Goal: Communication & Community: Answer question/provide support

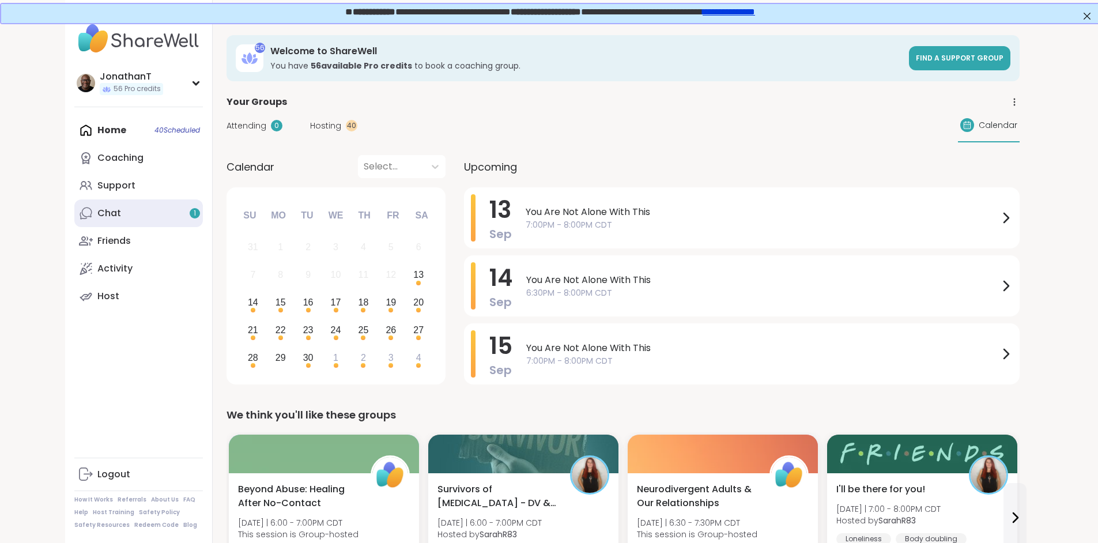
click at [97, 211] on div "Chat 1" at bounding box center [109, 213] width 24 height 13
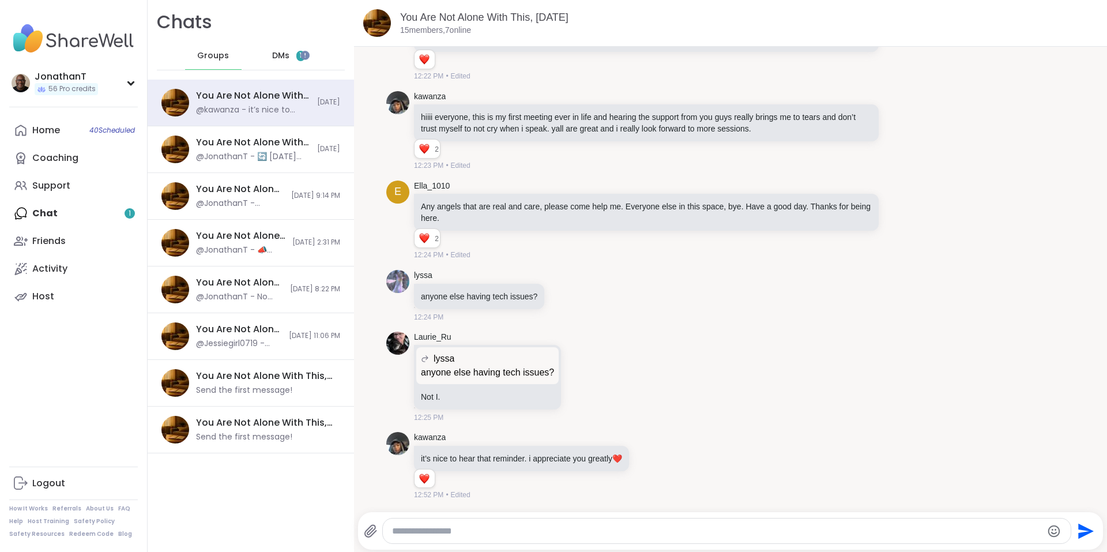
click at [276, 51] on span "DMs" at bounding box center [280, 56] width 17 height 12
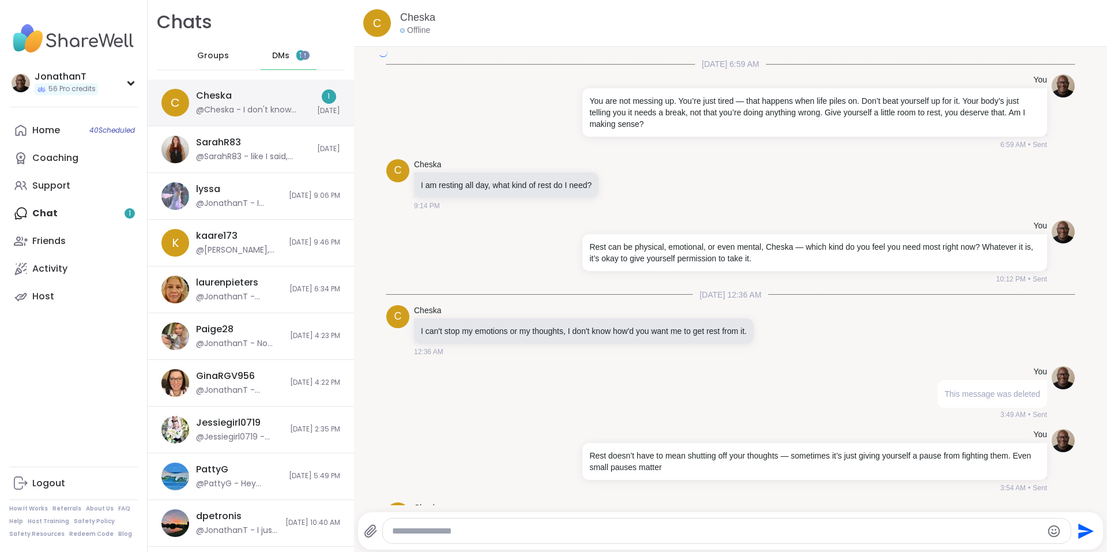
scroll to position [10024, 0]
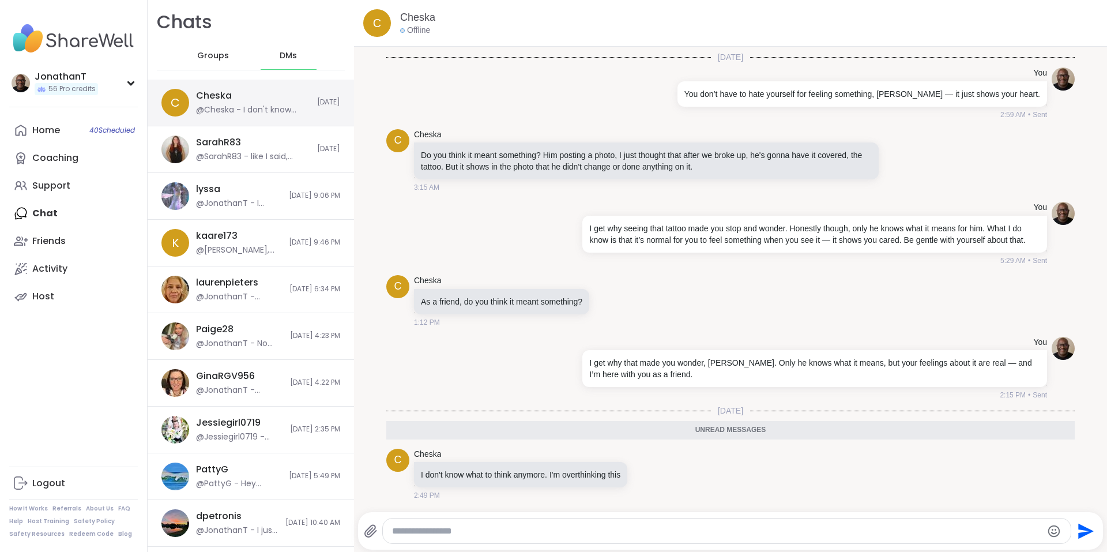
click at [261, 102] on div "Cheska @Cheska - I don't know what to think anymore. I'm overthinking this" at bounding box center [253, 102] width 114 height 27
click at [636, 476] on icon at bounding box center [635, 473] width 2 height 9
click at [621, 492] on icon at bounding box center [621, 491] width 12 height 12
click at [635, 477] on icon at bounding box center [634, 474] width 1 height 8
click at [623, 491] on icon at bounding box center [620, 490] width 9 height 10
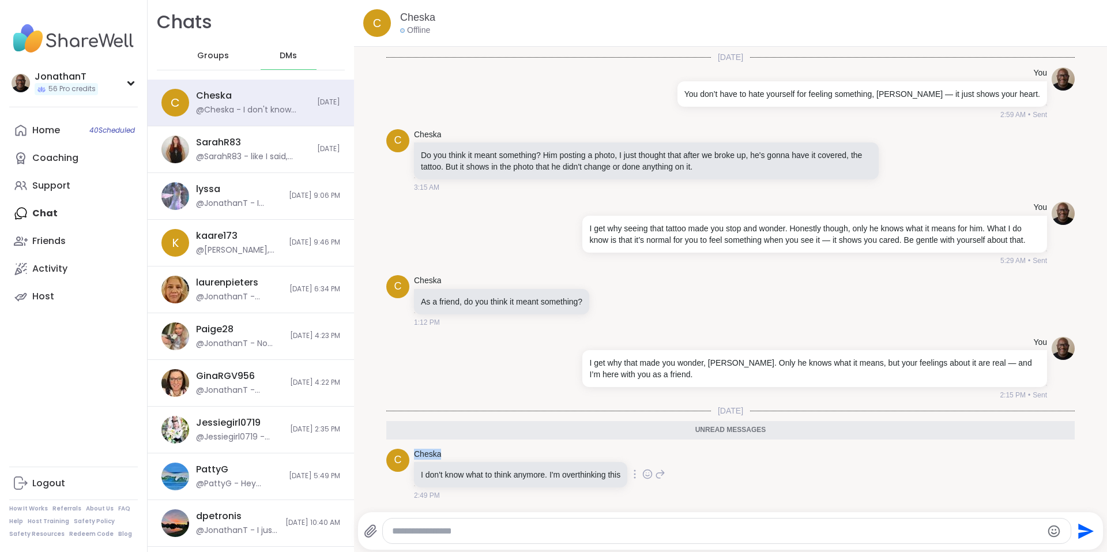
drag, startPoint x: 449, startPoint y: 454, endPoint x: 412, endPoint y: 453, distance: 37.5
click at [412, 453] on div "C Cheska I don't know what to think anymore. I'm overthinking this 2:49 PM" at bounding box center [730, 475] width 688 height 62
copy link "Cheska"
drag, startPoint x: 204, startPoint y: 53, endPoint x: 192, endPoint y: 35, distance: 22.1
click at [192, 35] on h1 "Chats" at bounding box center [184, 22] width 55 height 26
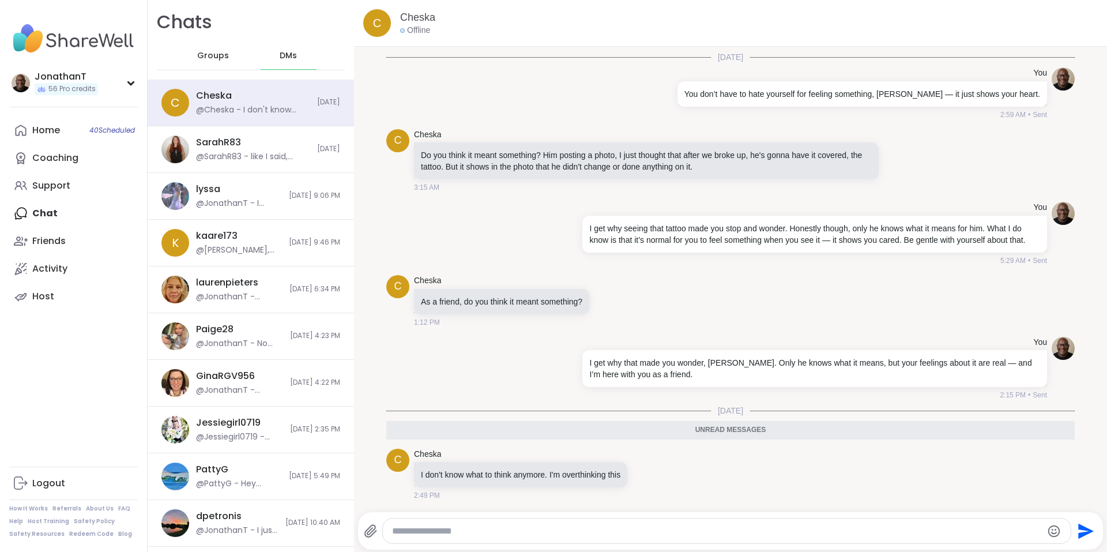
click at [218, 55] on span "Groups" at bounding box center [213, 56] width 32 height 12
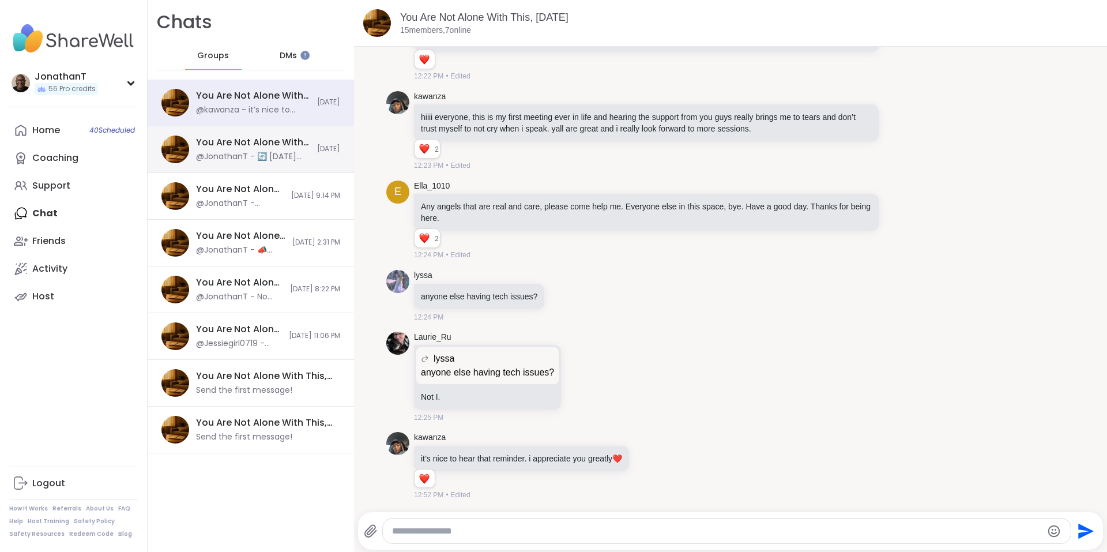
click at [281, 146] on div "You Are Not Alone With This, [DATE]" at bounding box center [253, 142] width 114 height 13
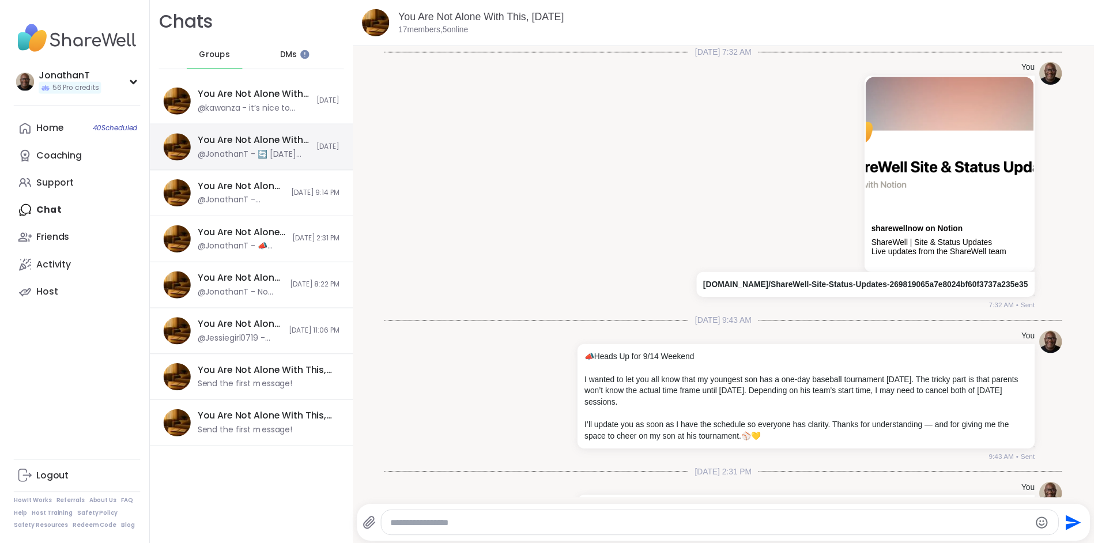
scroll to position [287, 0]
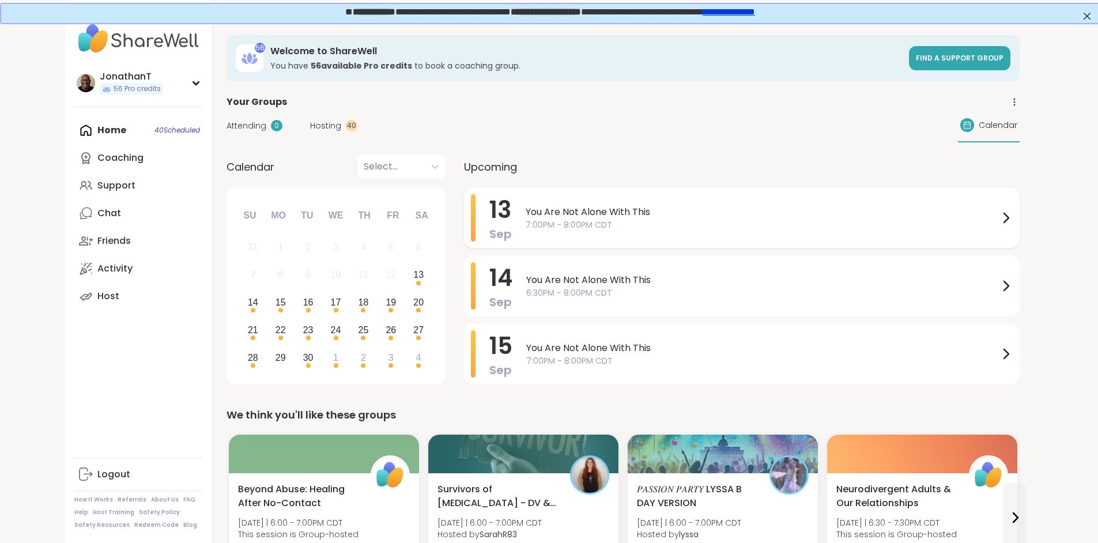
click at [526, 218] on span "You Are Not Alone With This" at bounding box center [762, 212] width 473 height 14
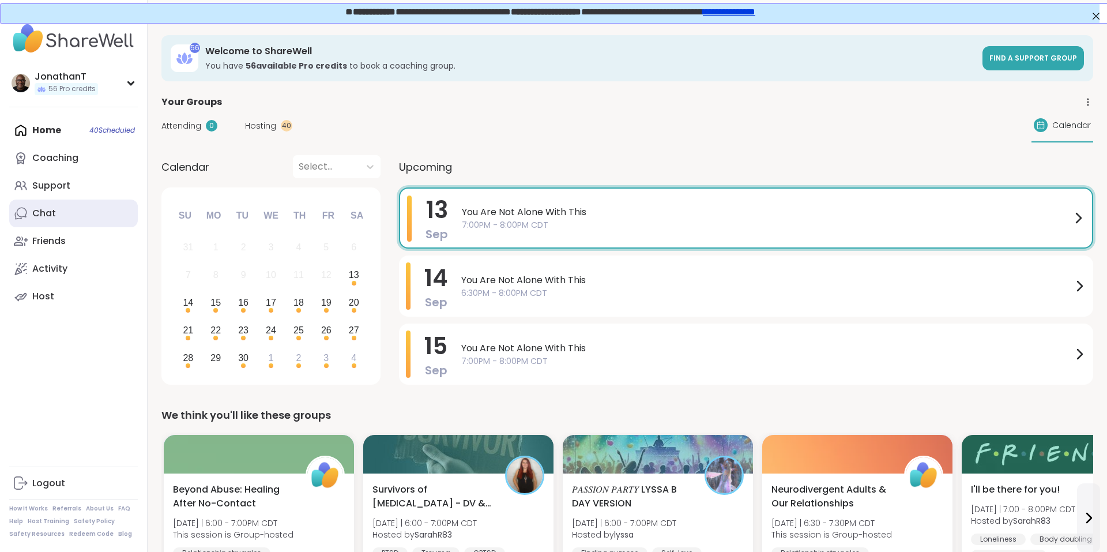
click at [53, 214] on div "Chat" at bounding box center [44, 213] width 24 height 13
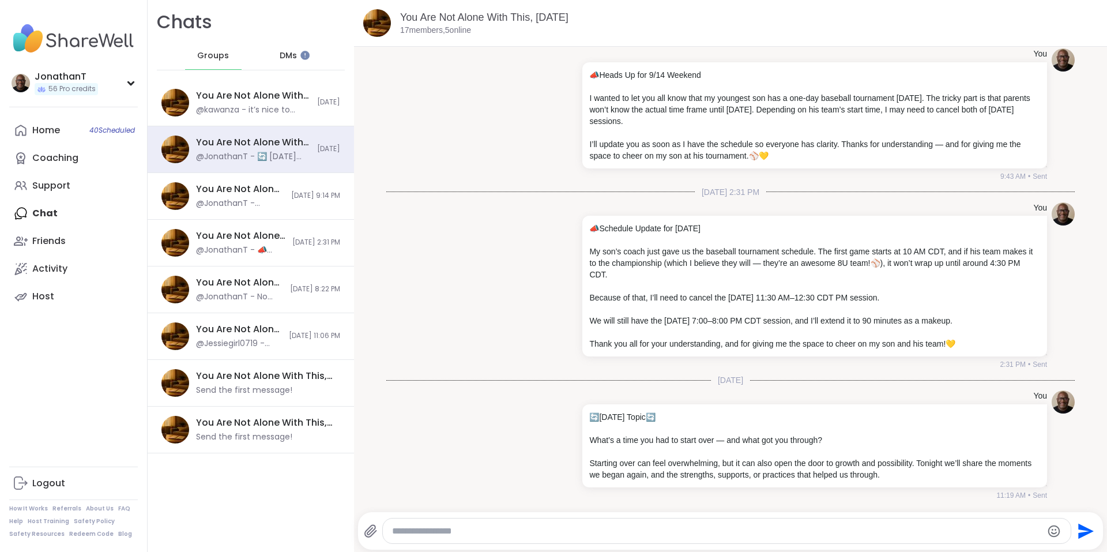
click at [280, 56] on span "DMs" at bounding box center [288, 56] width 17 height 12
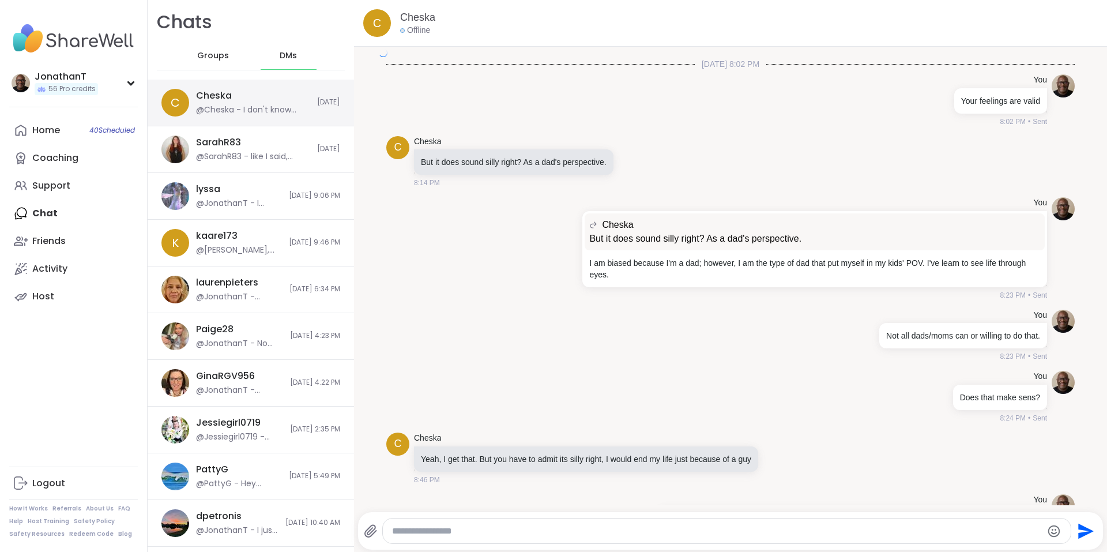
click at [293, 100] on div "Cheska @Cheska - I don't know what to think anymore. I'm overthinking this" at bounding box center [253, 102] width 114 height 27
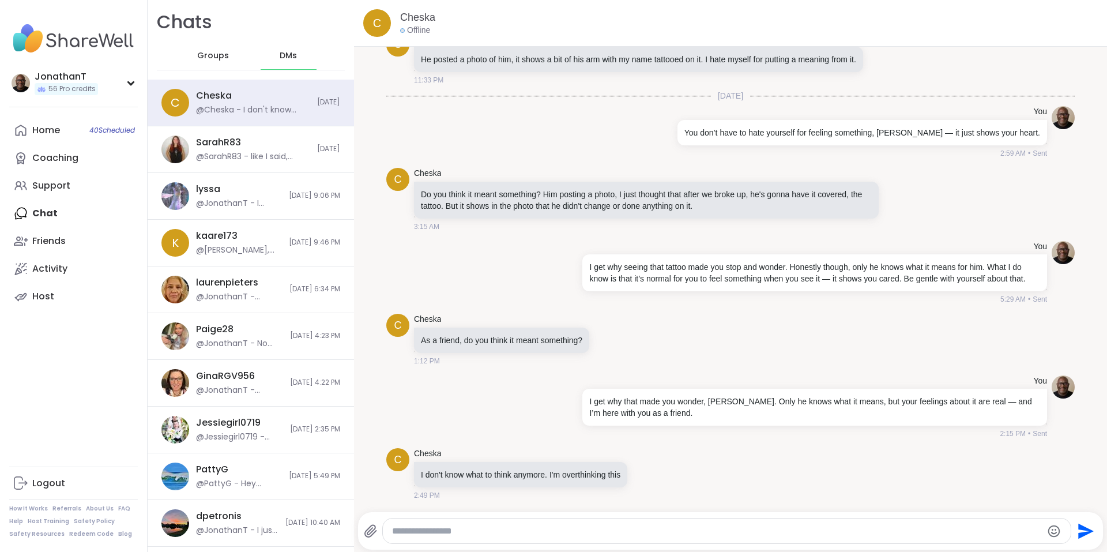
click at [555, 530] on textarea "Type your message" at bounding box center [717, 531] width 650 height 12
paste textarea "**********"
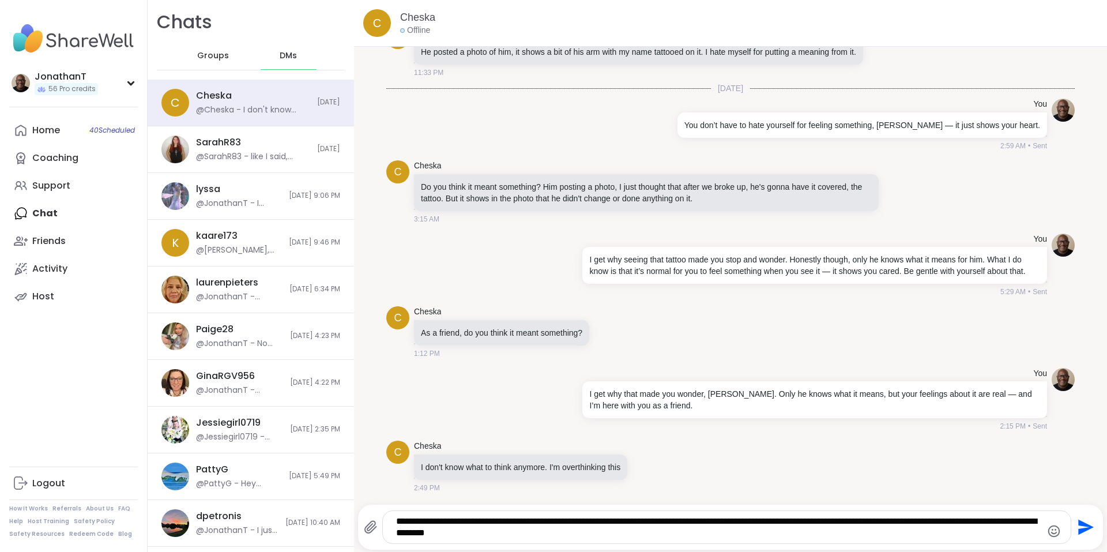
drag, startPoint x: 463, startPoint y: 520, endPoint x: 433, endPoint y: 517, distance: 29.5
click at [433, 517] on textarea "**********" at bounding box center [717, 526] width 642 height 23
type textarea "**********"
click at [1078, 524] on icon "Send" at bounding box center [1086, 527] width 16 height 16
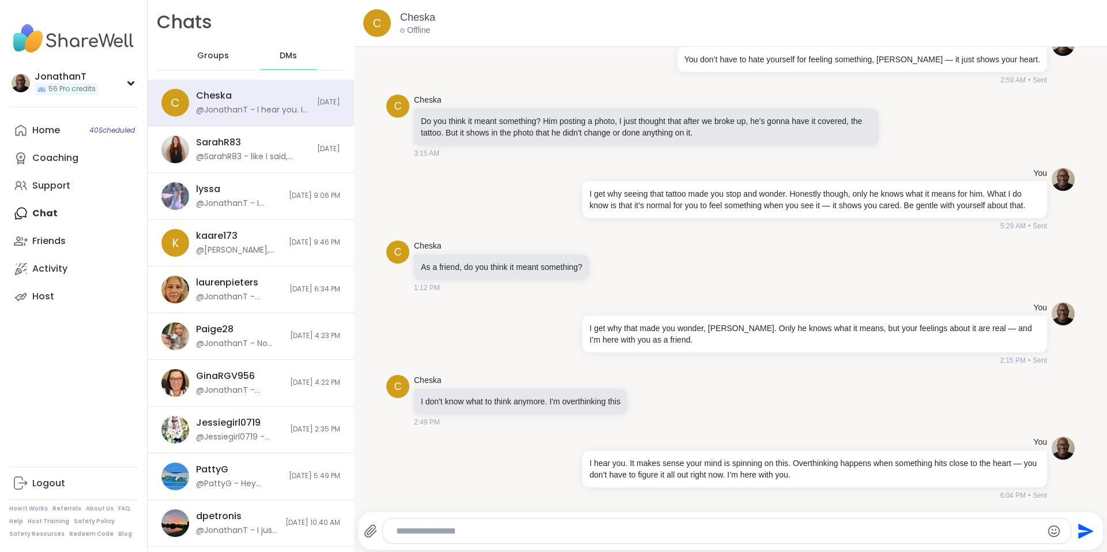
scroll to position [17658, 0]
click at [289, 56] on span "DMs" at bounding box center [288, 56] width 17 height 12
click at [207, 50] on span "Groups" at bounding box center [213, 56] width 32 height 12
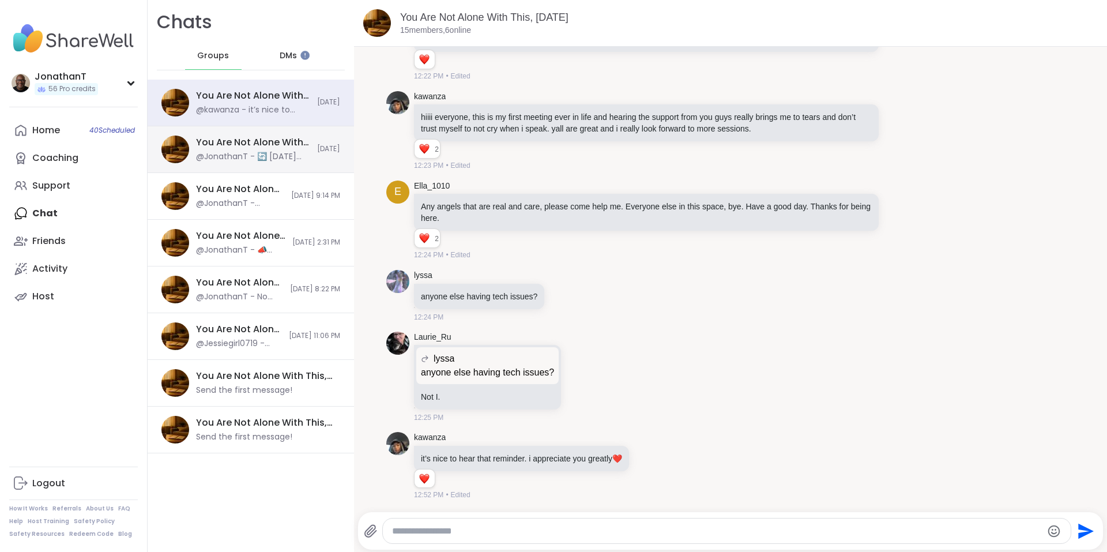
click at [274, 142] on div "You Are Not Alone With This, [DATE]" at bounding box center [253, 142] width 114 height 13
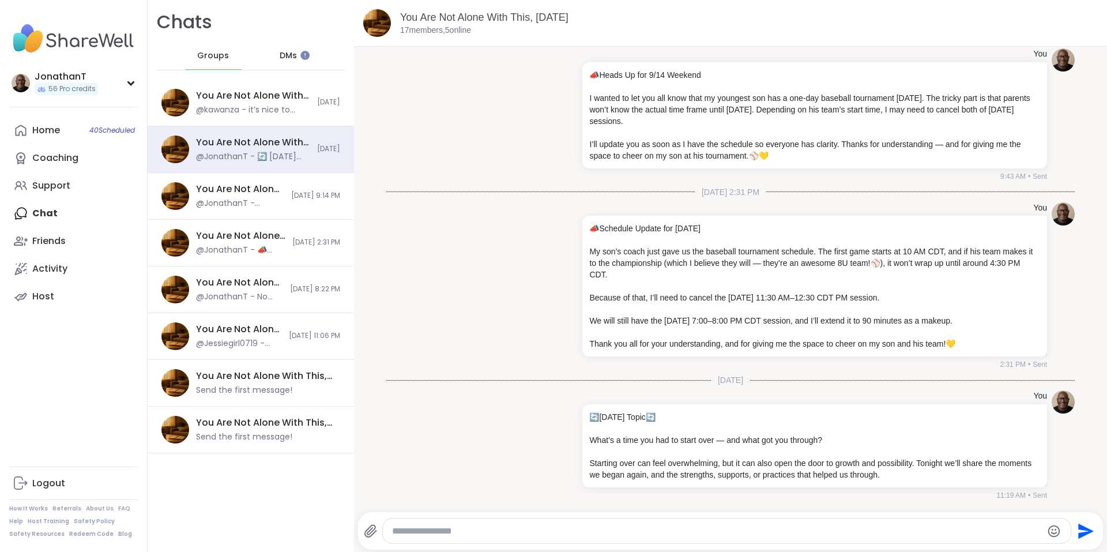
click at [282, 56] on span "DMs" at bounding box center [288, 56] width 17 height 12
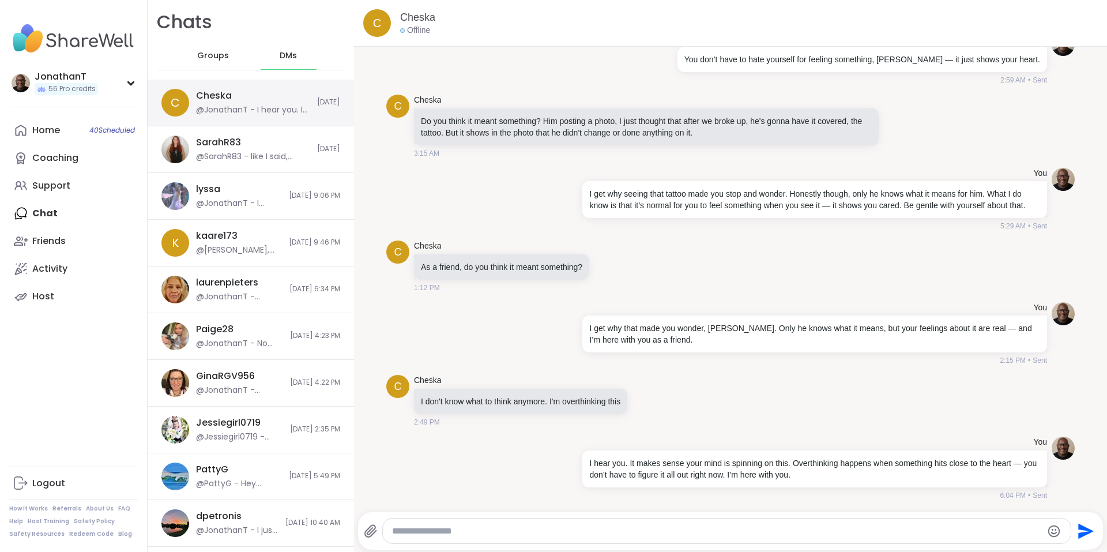
click at [252, 97] on div "Cheska @JonathanT - I hear you. It makes sense your mind is spinning on this. O…" at bounding box center [253, 102] width 114 height 27
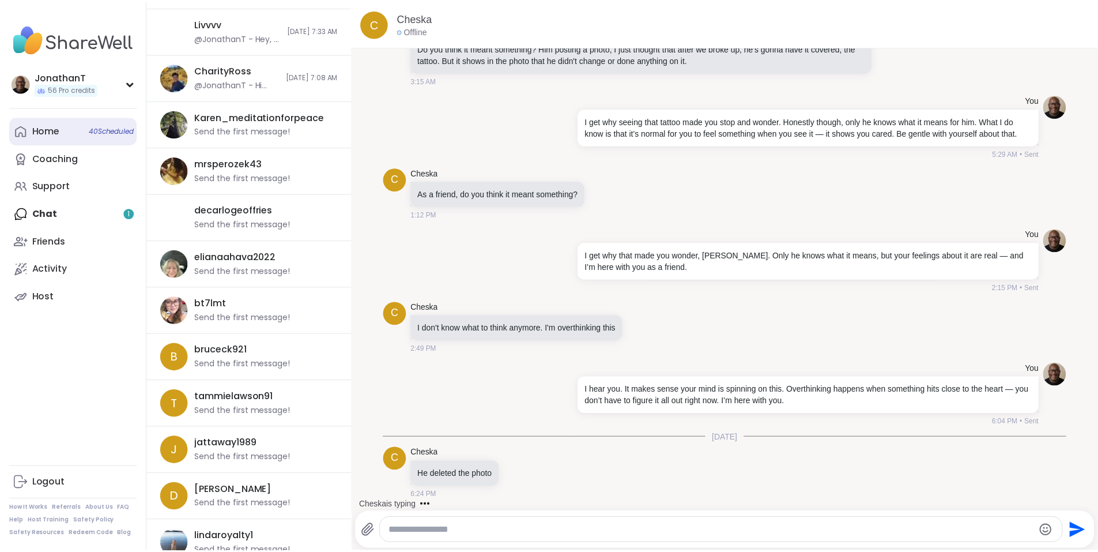
scroll to position [25931, 0]
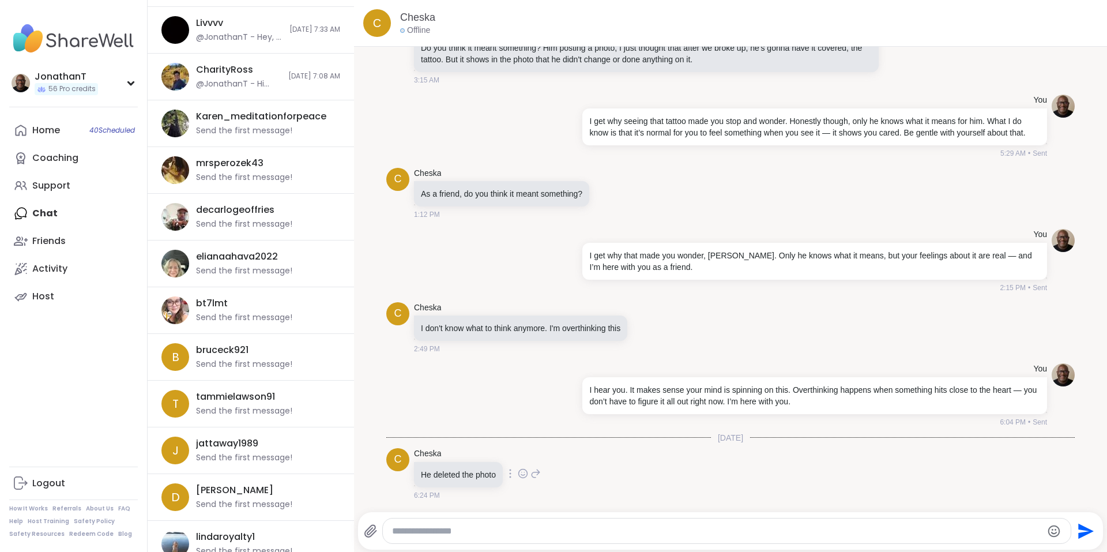
click at [511, 476] on icon at bounding box center [510, 473] width 2 height 9
click at [500, 494] on icon at bounding box center [497, 490] width 12 height 12
click at [704, 495] on div "C Cheska He deleted the photo 6:24 PM" at bounding box center [730, 474] width 688 height 62
click at [59, 76] on div "JonathanT" at bounding box center [66, 76] width 63 height 13
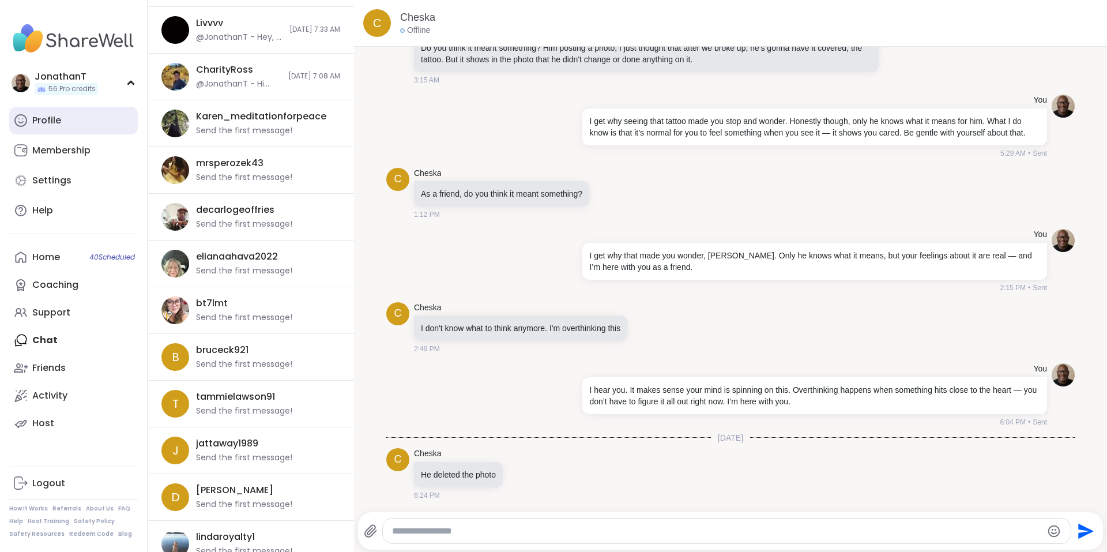
click at [46, 116] on div "Profile" at bounding box center [46, 120] width 29 height 13
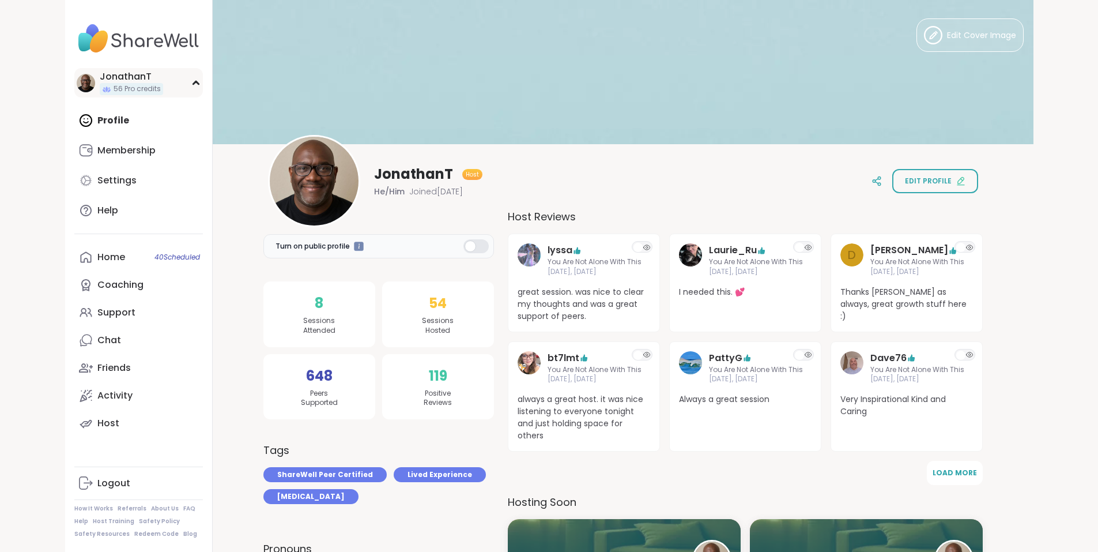
click at [100, 77] on div "JonathanT" at bounding box center [131, 76] width 63 height 13
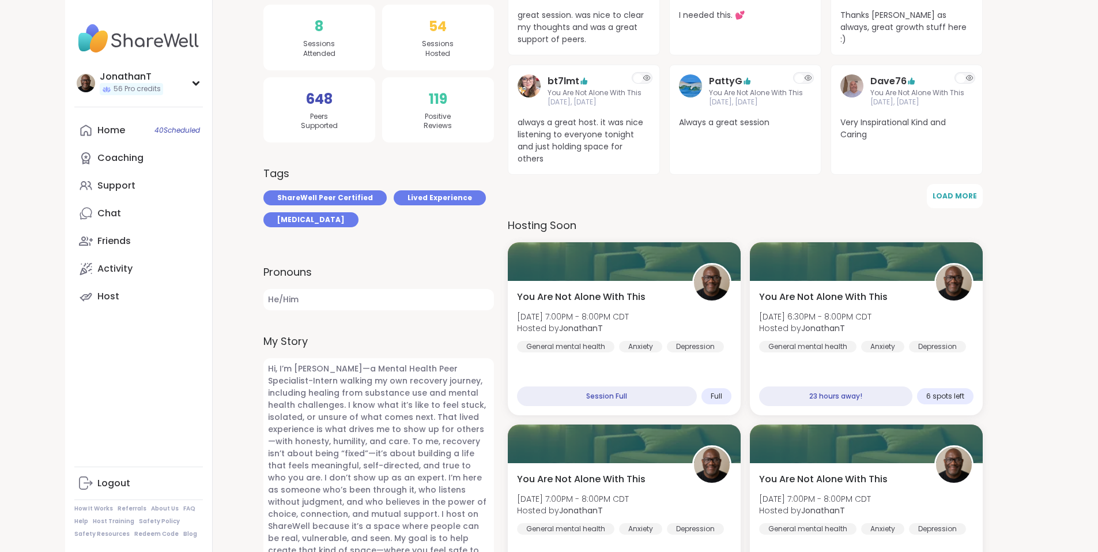
scroll to position [408, 0]
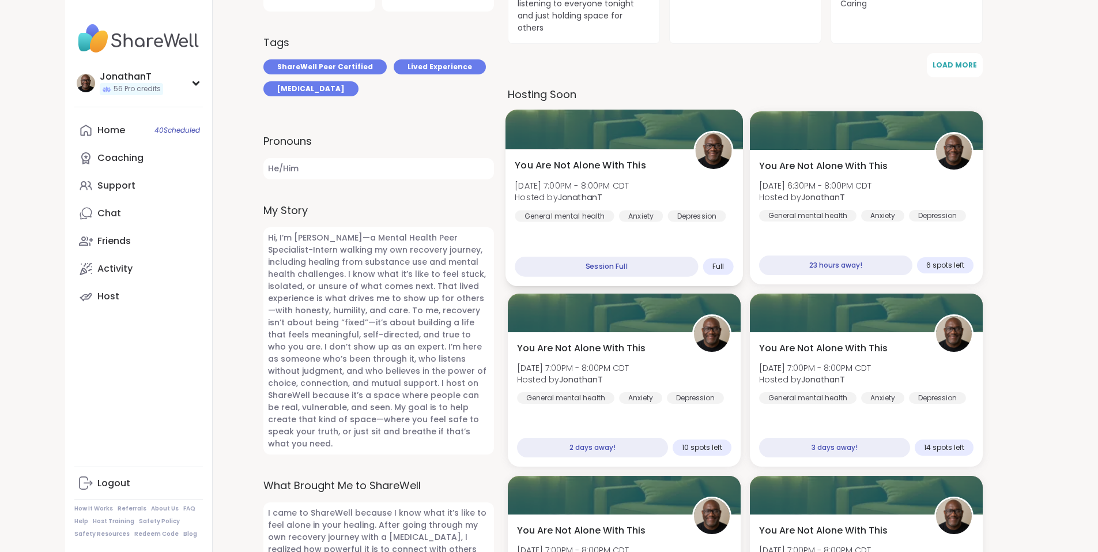
click at [580, 165] on span "You Are Not Alone With This" at bounding box center [580, 166] width 131 height 14
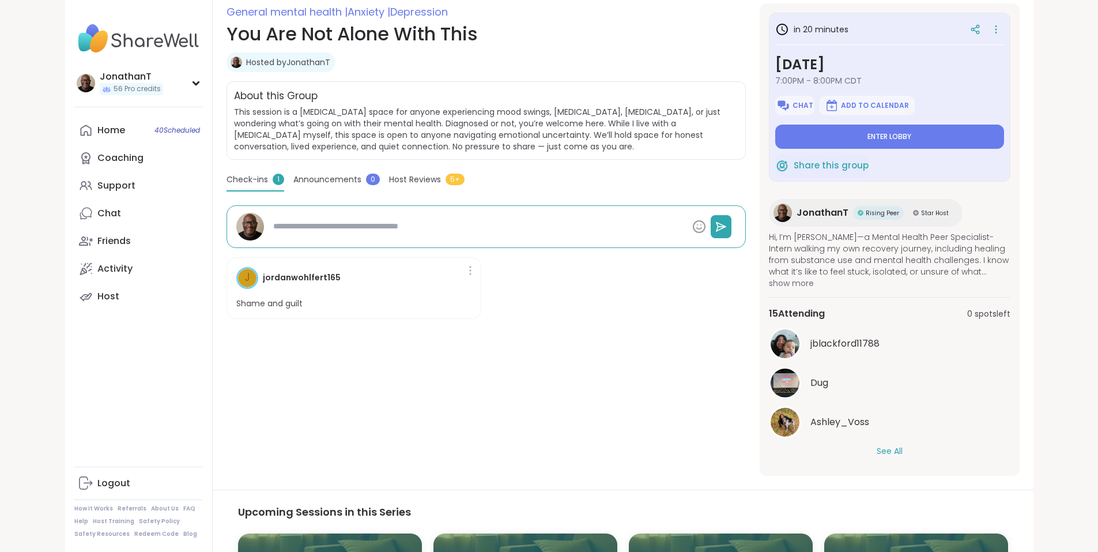
scroll to position [169, 0]
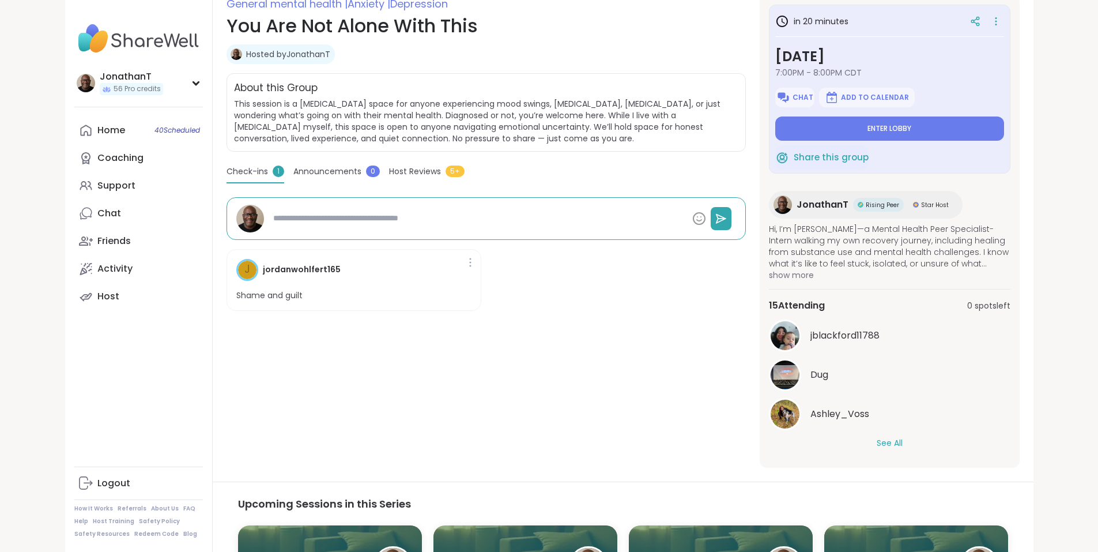
click at [903, 443] on button "See All" at bounding box center [890, 443] width 26 height 12
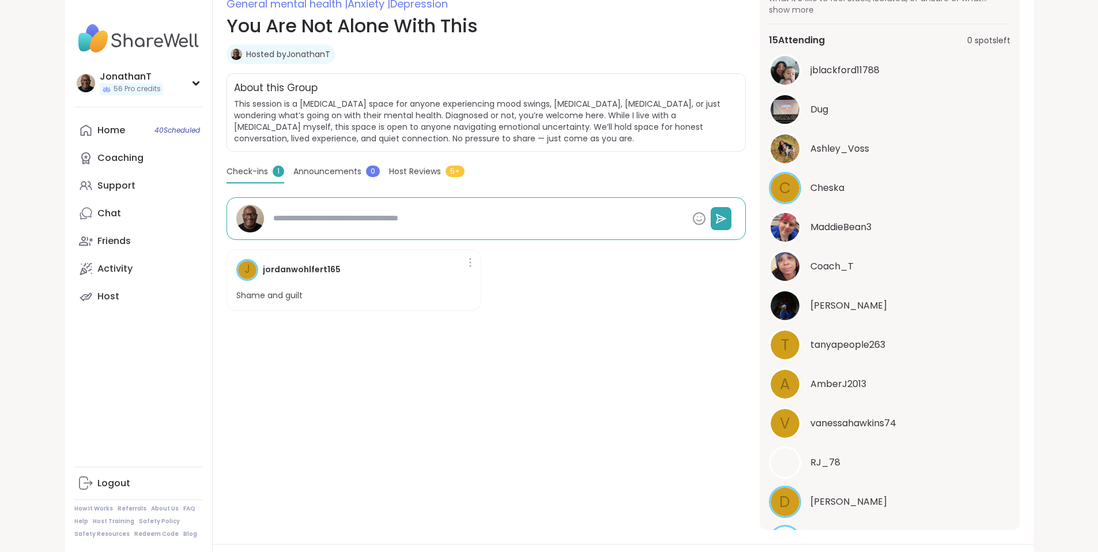
scroll to position [42, 0]
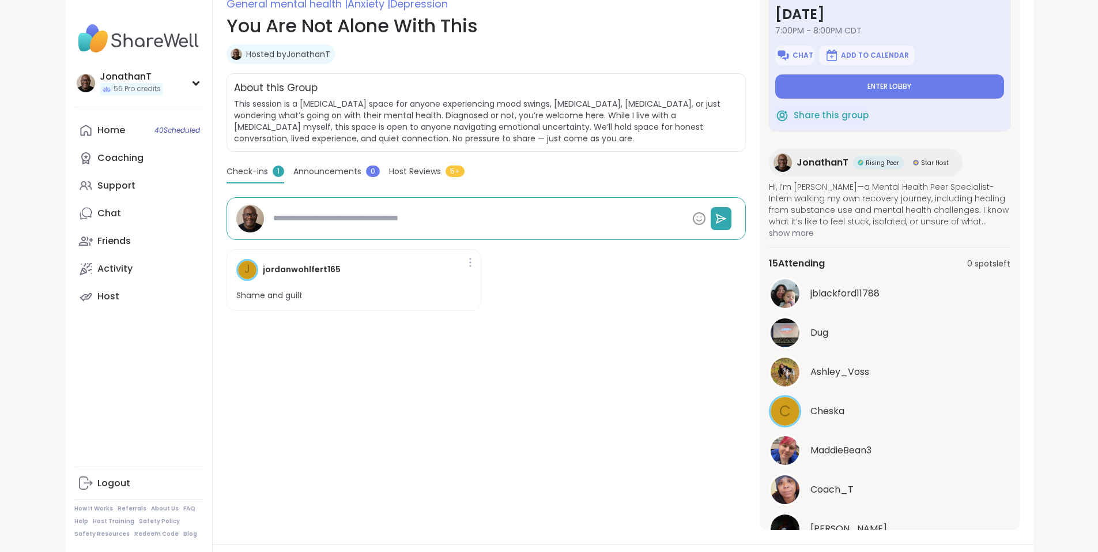
click at [1020, 243] on div "in 20 minutes Saturday, Sep 13 7:00PM - 8:00PM CDT Chat Add to Calendar Enter l…" at bounding box center [890, 262] width 260 height 534
click at [911, 82] on span "Enter lobby" at bounding box center [890, 86] width 44 height 9
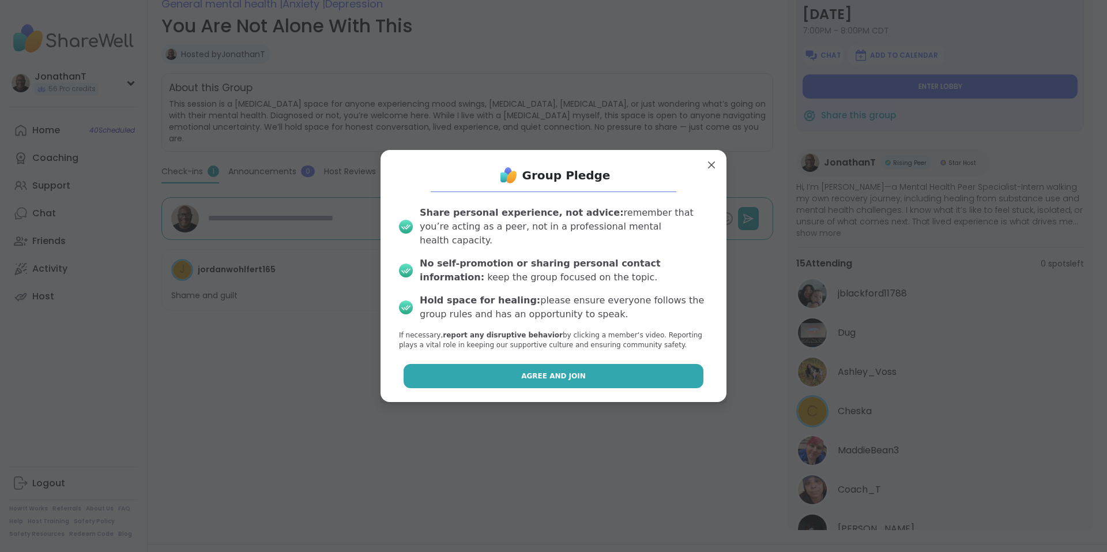
click at [460, 369] on button "Agree and Join" at bounding box center [554, 376] width 300 height 24
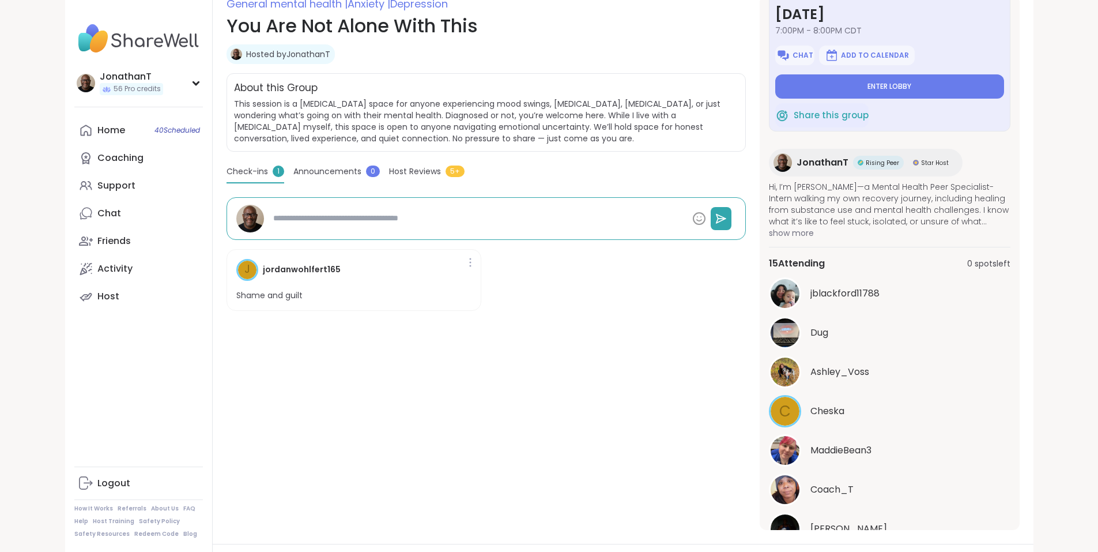
type textarea "*"
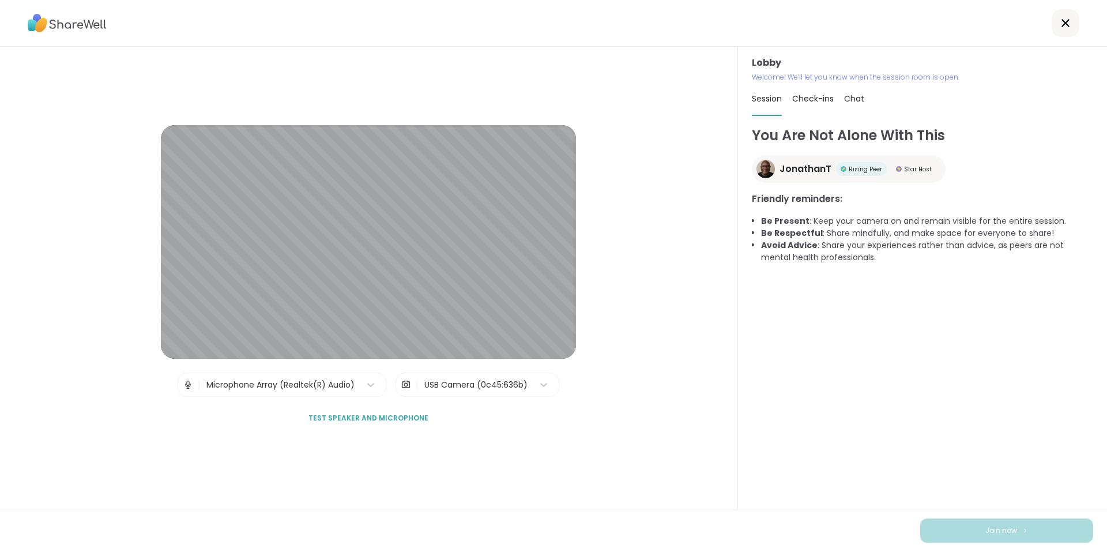
click at [455, 379] on div "USB Camera (0c45:636b)" at bounding box center [475, 385] width 103 height 12
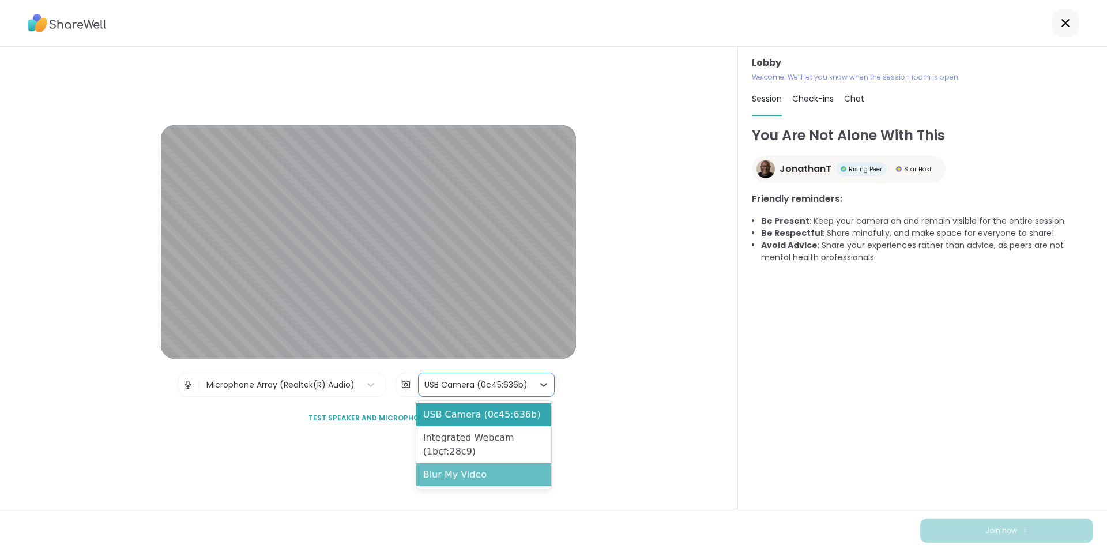
click at [457, 476] on div "Blur My Video" at bounding box center [483, 474] width 135 height 23
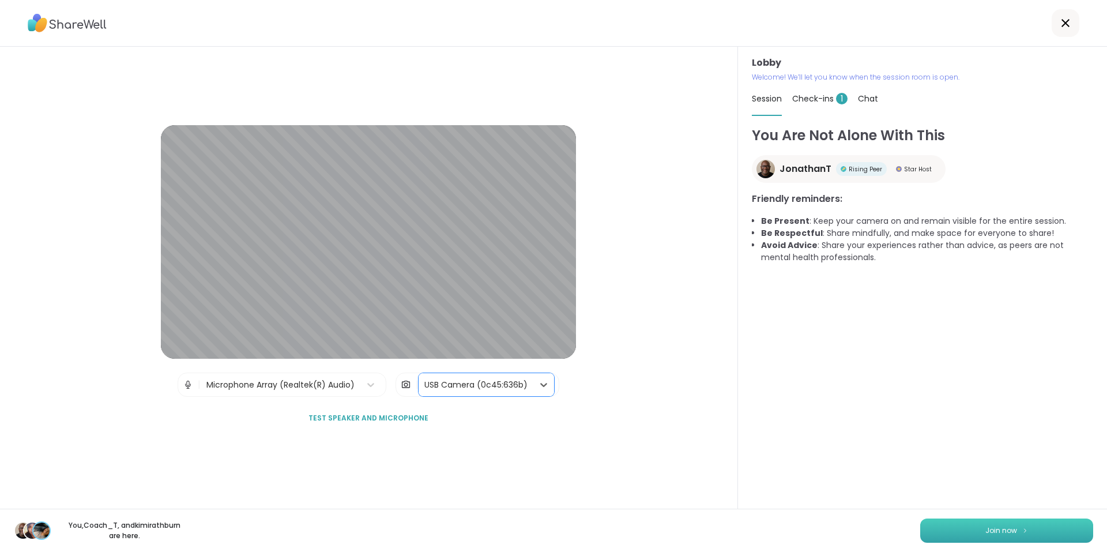
click at [935, 525] on button "Join now" at bounding box center [1006, 530] width 173 height 24
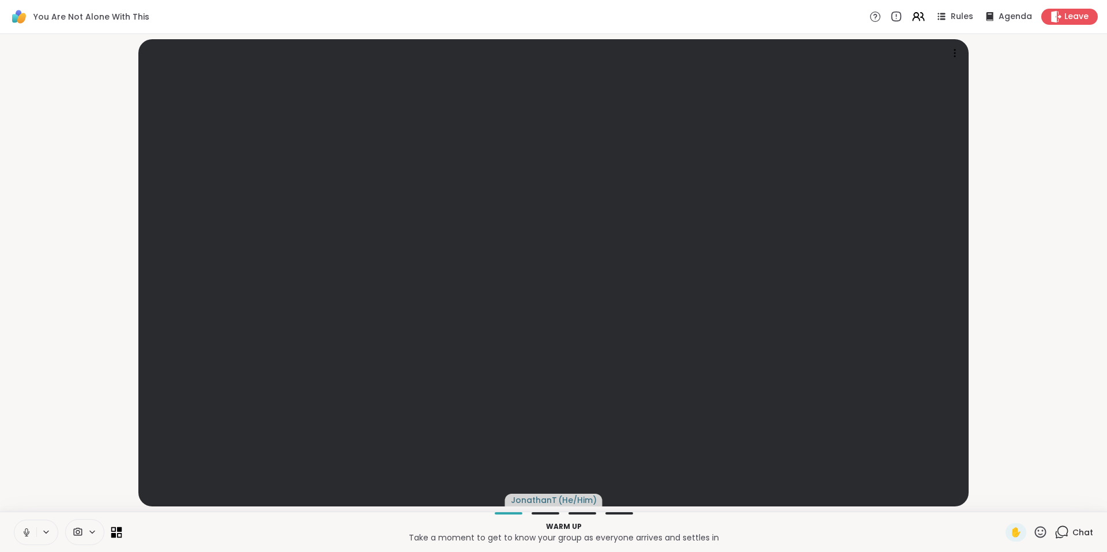
click at [115, 529] on icon at bounding box center [116, 531] width 11 height 11
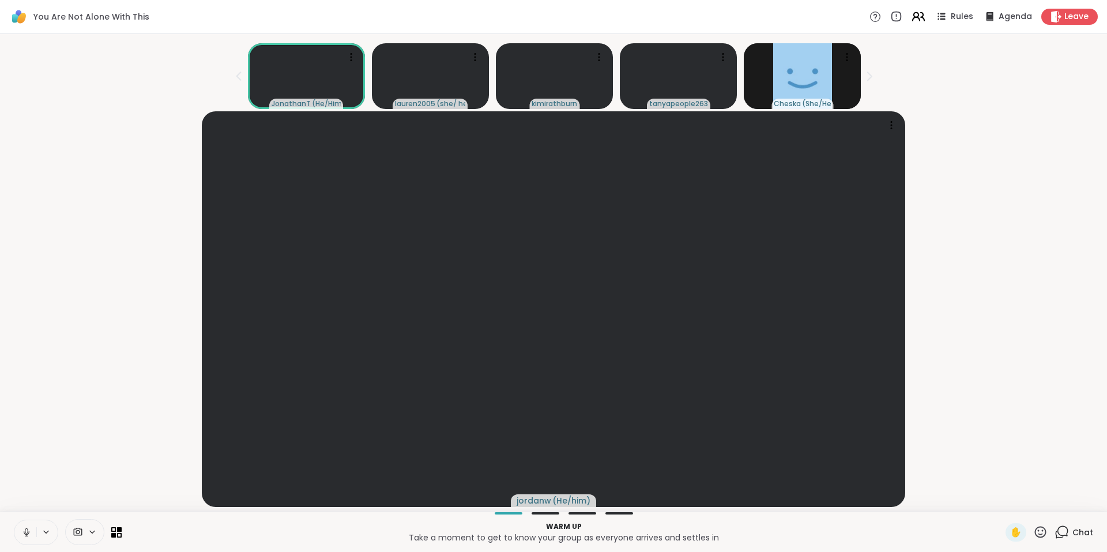
click at [914, 16] on icon at bounding box center [916, 15] width 5 height 5
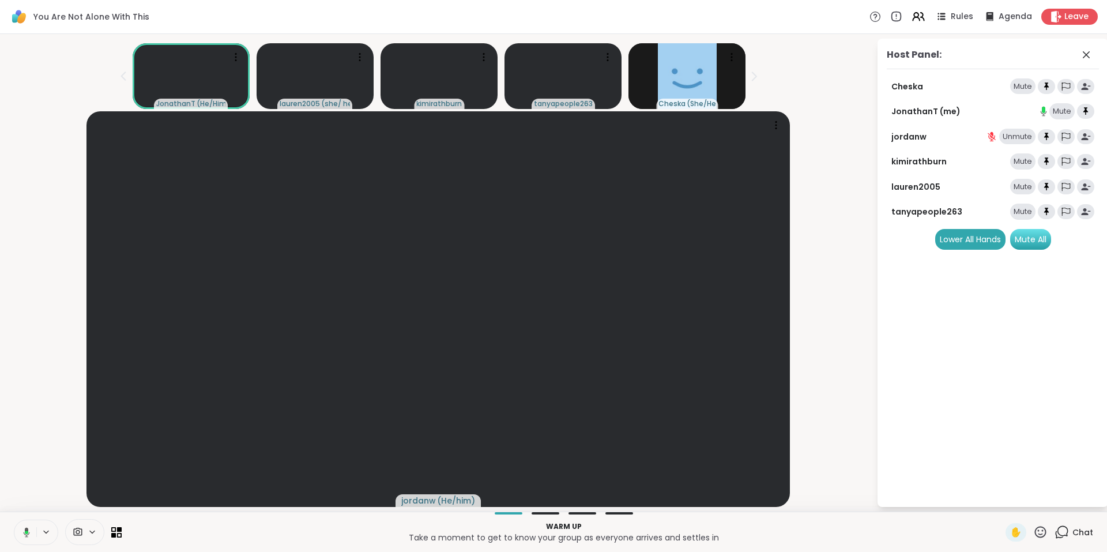
click at [1043, 240] on div "Mute All" at bounding box center [1030, 239] width 41 height 21
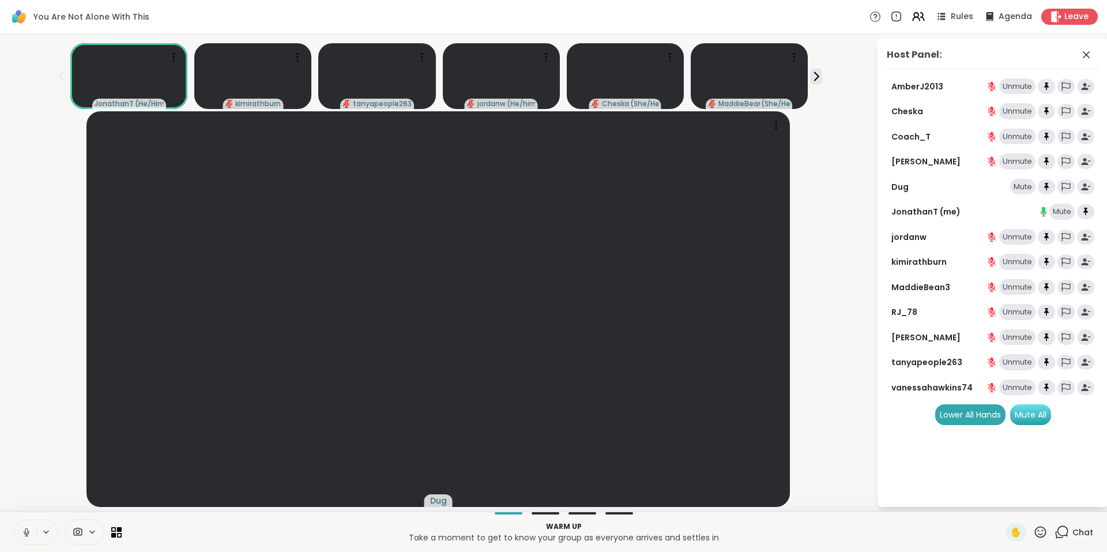
click at [1039, 417] on div "Mute All" at bounding box center [1030, 414] width 41 height 21
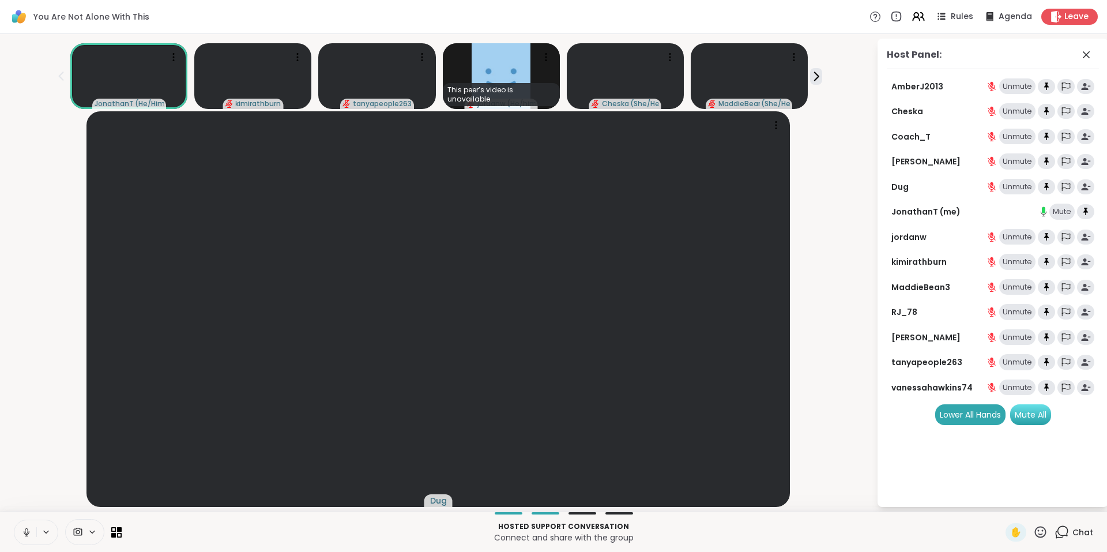
click at [1024, 420] on div "Mute All" at bounding box center [1030, 414] width 41 height 21
click at [442, 500] on span "Dug" at bounding box center [438, 501] width 17 height 12
click at [874, 454] on div "Host Panel: AmberJ2013 Unmute Cheska Unmute Coach_T Unmute Donald Unmute Dug Un…" at bounding box center [984, 273] width 231 height 468
click at [1083, 53] on icon at bounding box center [1086, 55] width 14 height 14
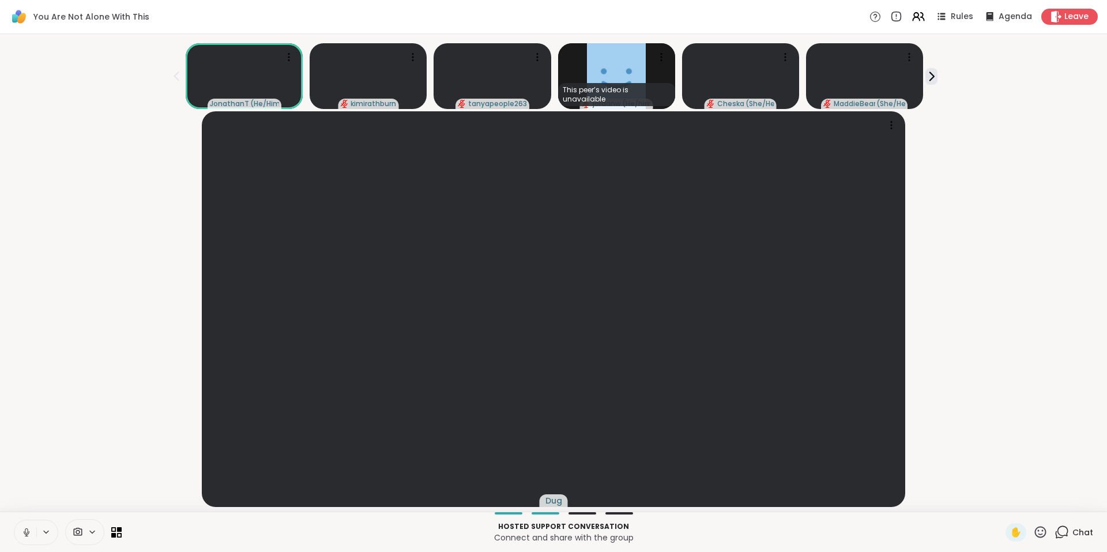
click at [1054, 532] on icon at bounding box center [1061, 532] width 14 height 14
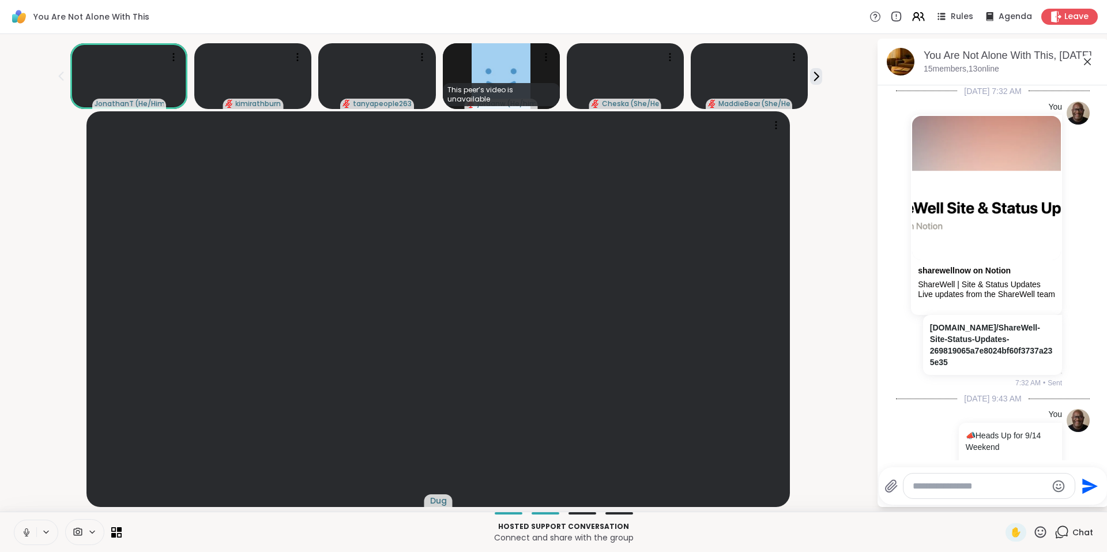
scroll to position [1051, 0]
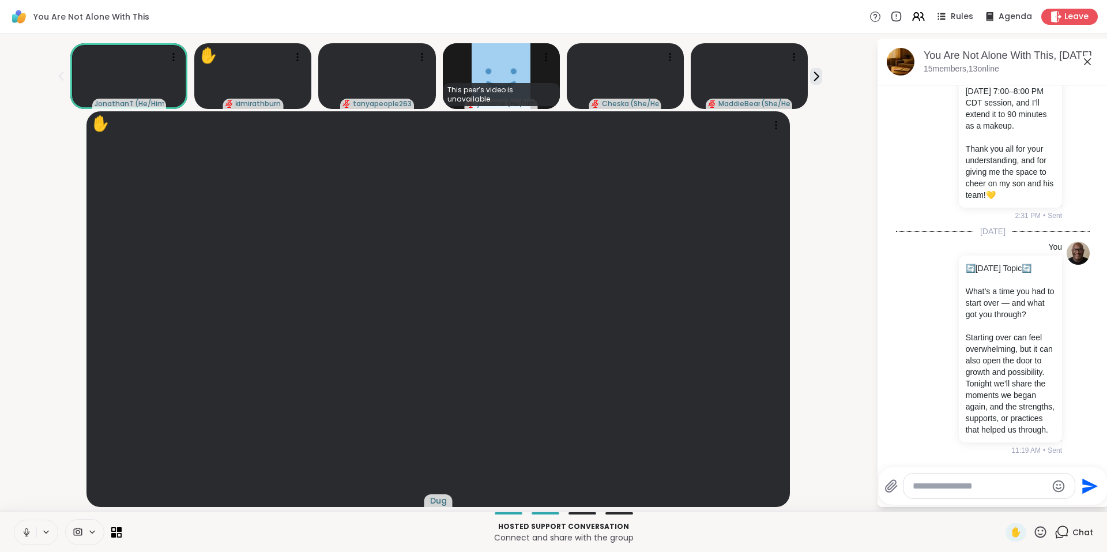
drag, startPoint x: 1094, startPoint y: 387, endPoint x: 1088, endPoint y: 59, distance: 328.0
click at [1088, 59] on icon at bounding box center [1087, 62] width 14 height 14
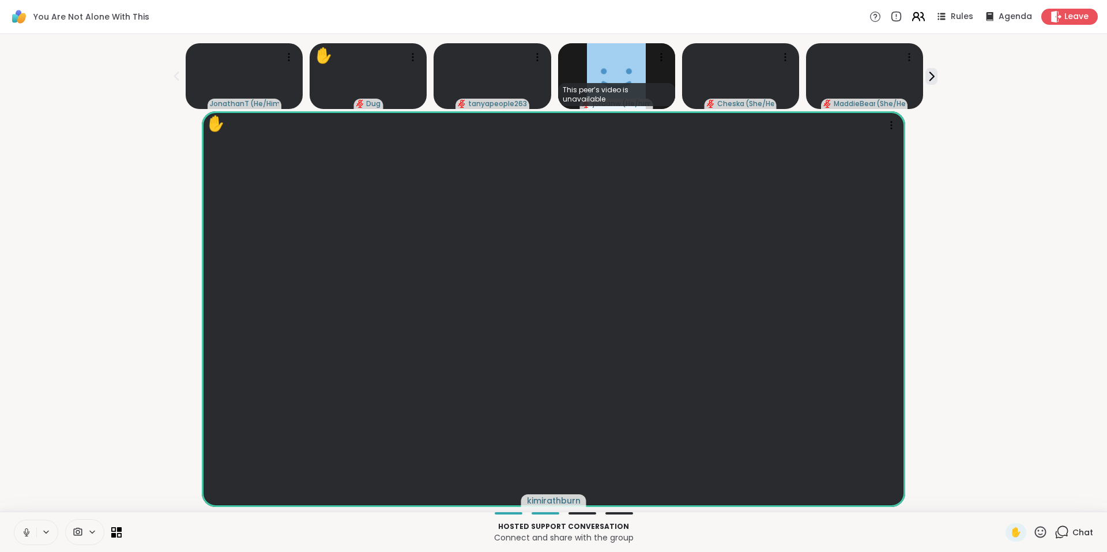
click at [913, 13] on icon at bounding box center [918, 16] width 14 height 14
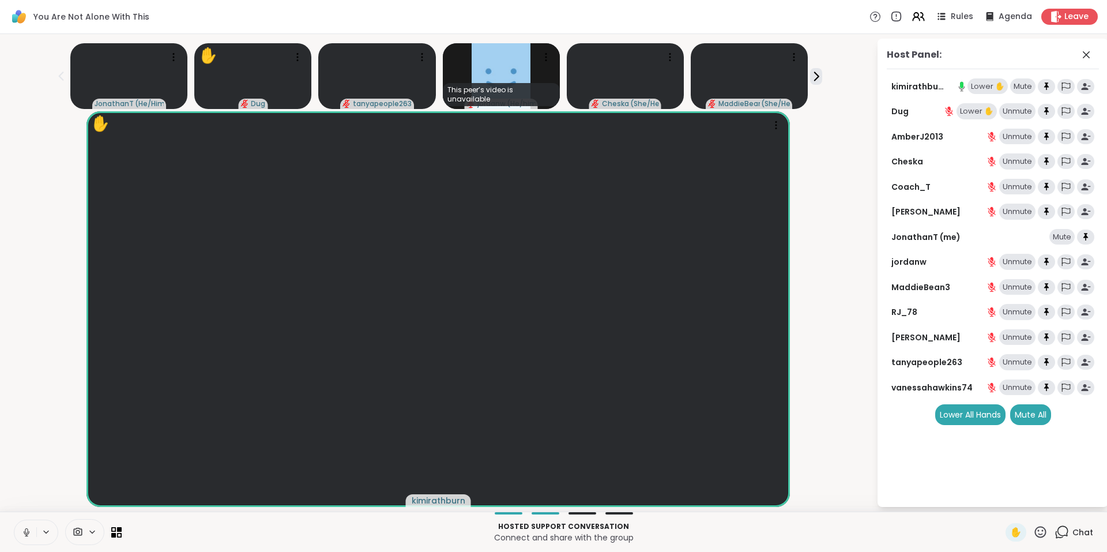
click at [984, 84] on div "Lower ✋" at bounding box center [987, 86] width 40 height 16
click at [1086, 52] on icon at bounding box center [1086, 55] width 14 height 14
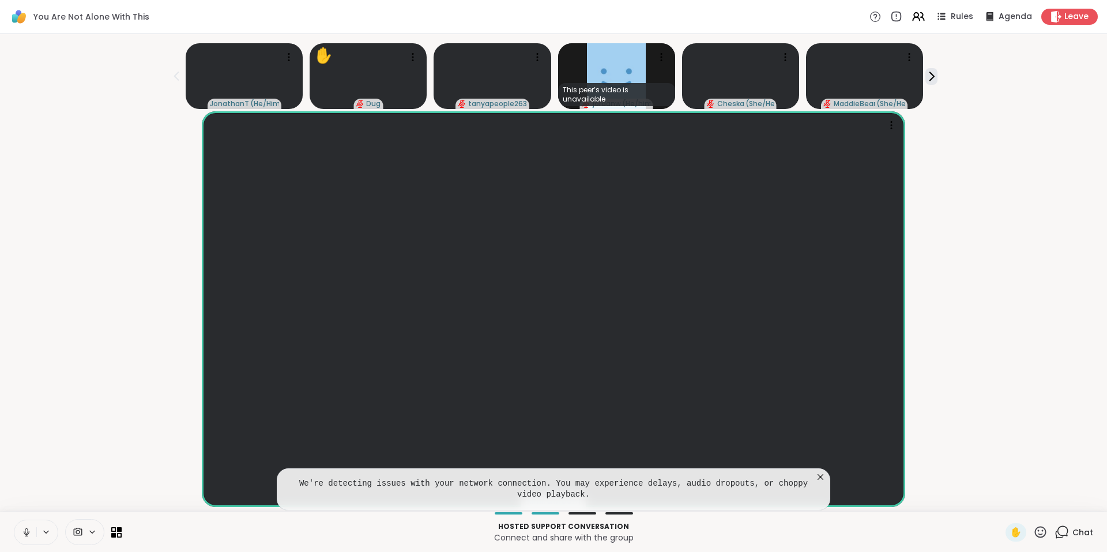
click at [817, 476] on icon at bounding box center [821, 477] width 12 height 12
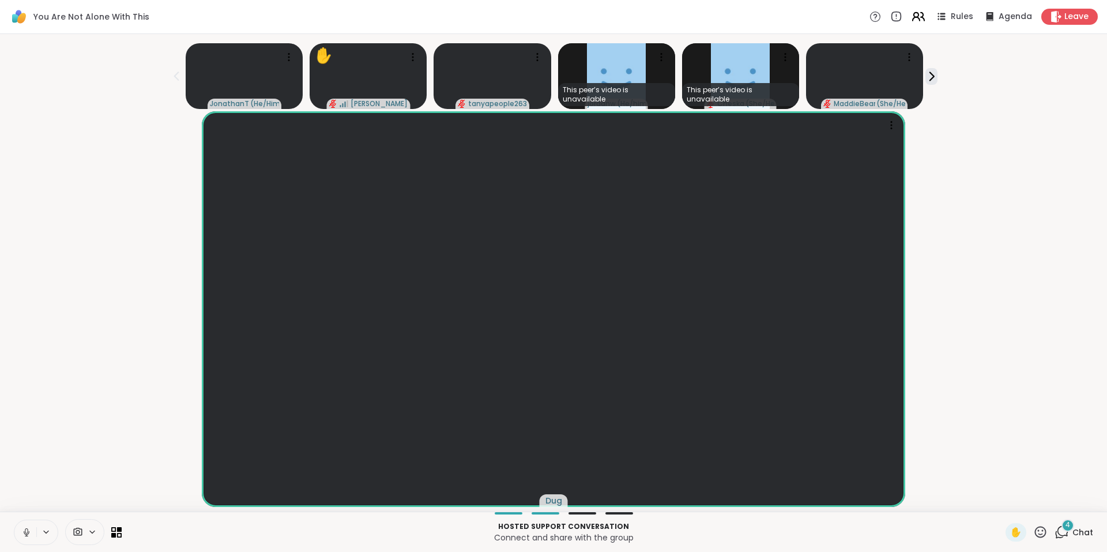
click at [911, 16] on icon at bounding box center [918, 16] width 14 height 14
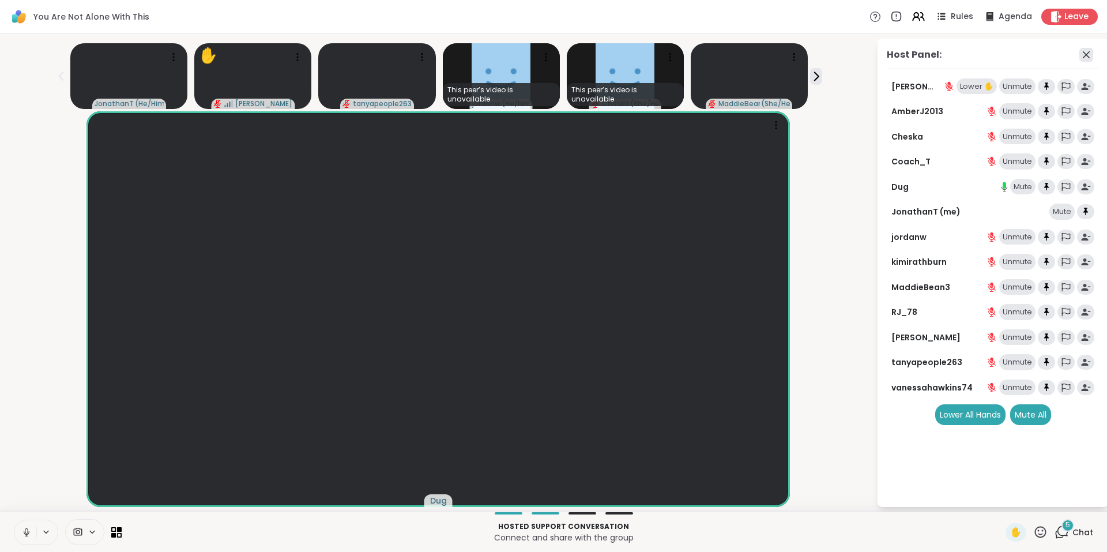
click at [1086, 55] on icon at bounding box center [1086, 55] width 14 height 14
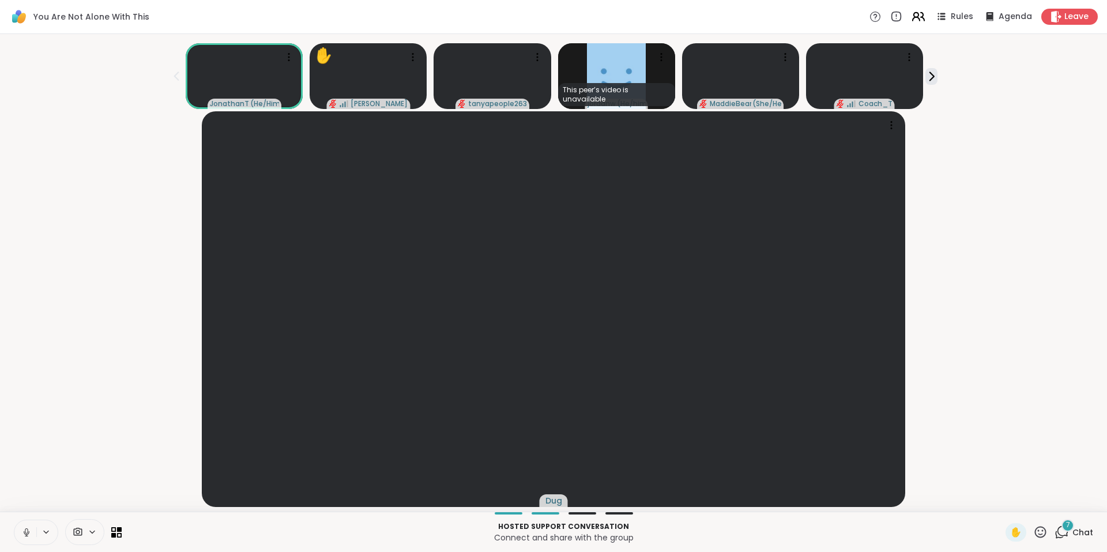
click at [911, 18] on icon at bounding box center [918, 16] width 14 height 14
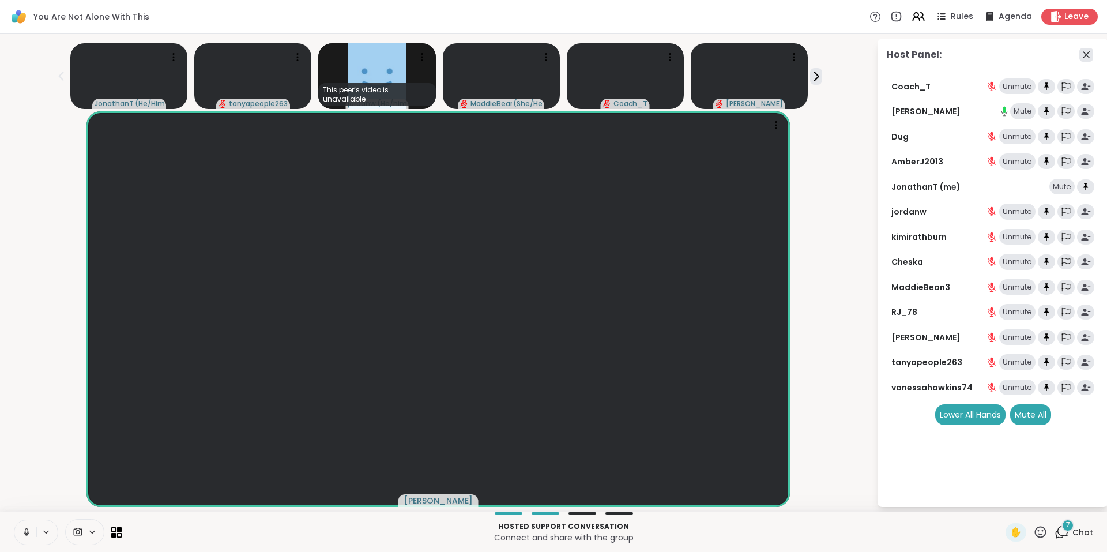
click at [1085, 54] on icon at bounding box center [1086, 54] width 7 height 7
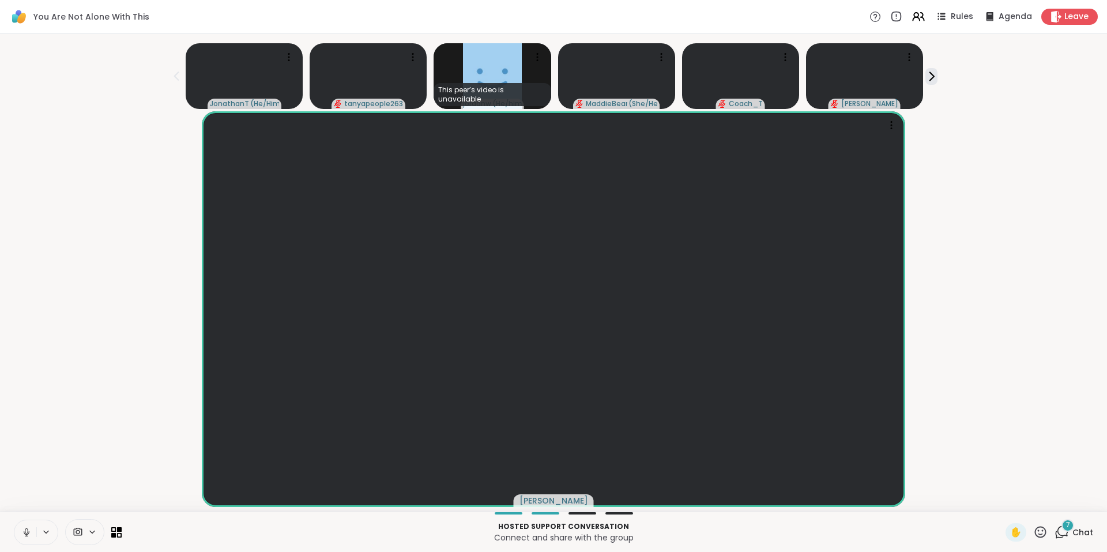
click at [1062, 528] on div "7" at bounding box center [1067, 525] width 13 height 13
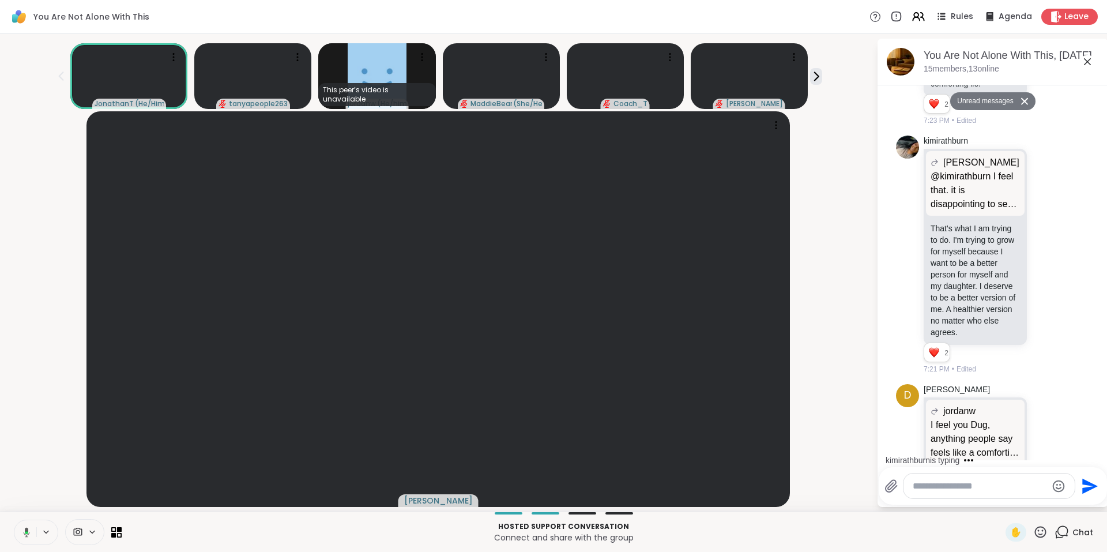
scroll to position [1533, 0]
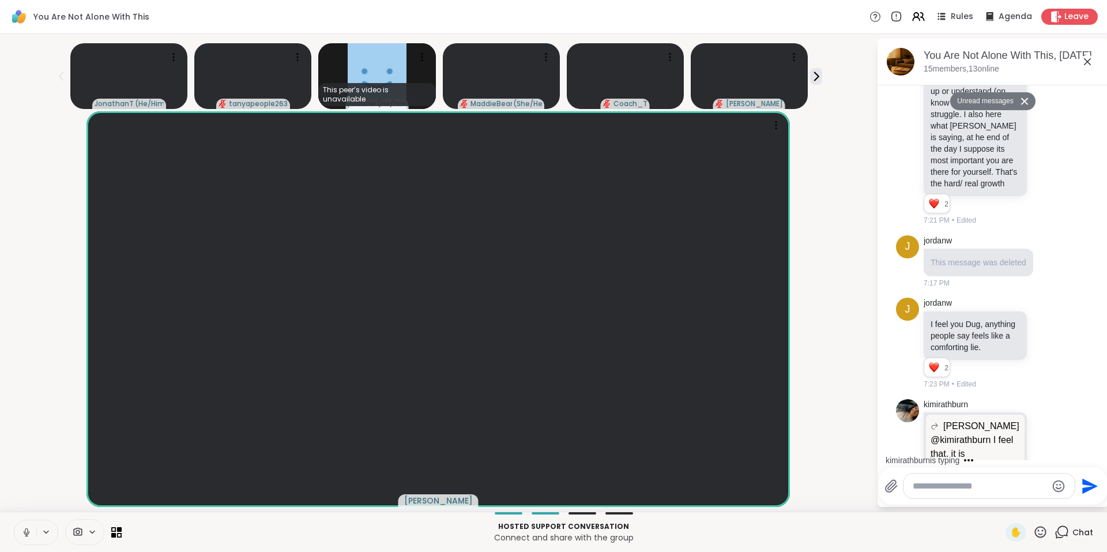
click at [990, 103] on button "Unread messages" at bounding box center [983, 101] width 66 height 18
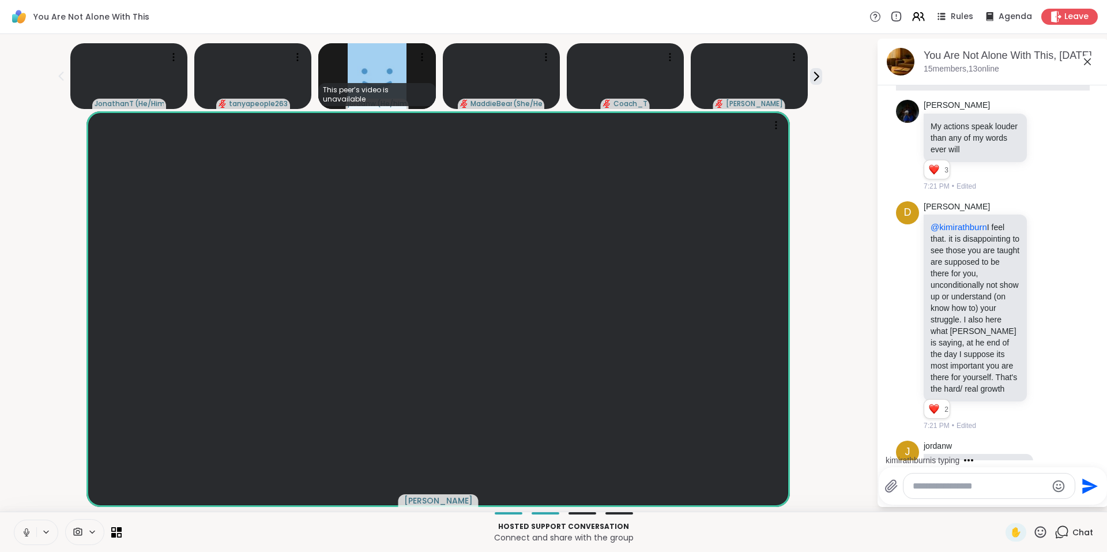
scroll to position [669, 0]
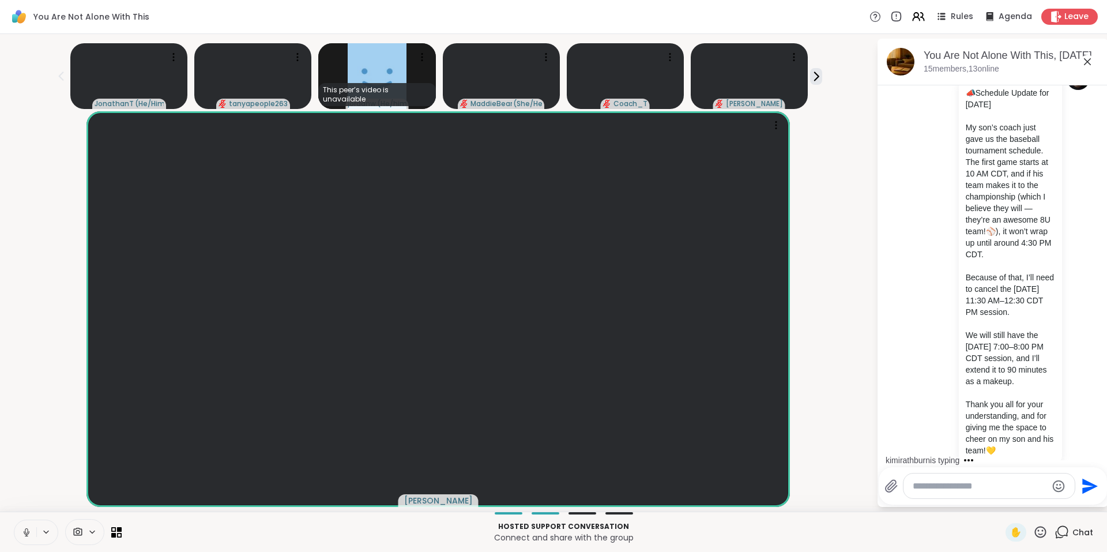
click at [1089, 65] on icon at bounding box center [1087, 62] width 14 height 14
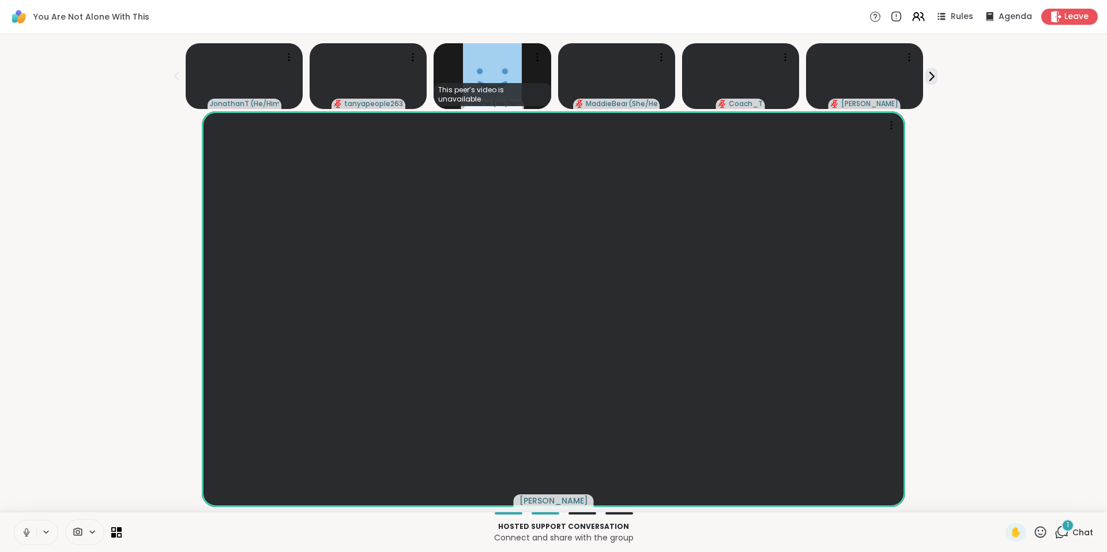
click at [1066, 527] on span "1" at bounding box center [1067, 525] width 2 height 10
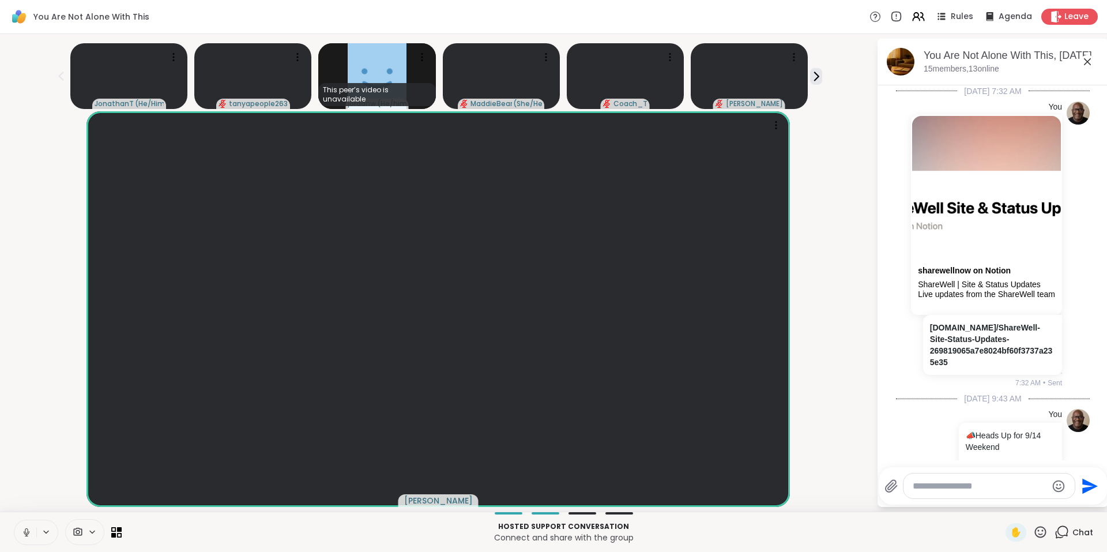
scroll to position [2578, 0]
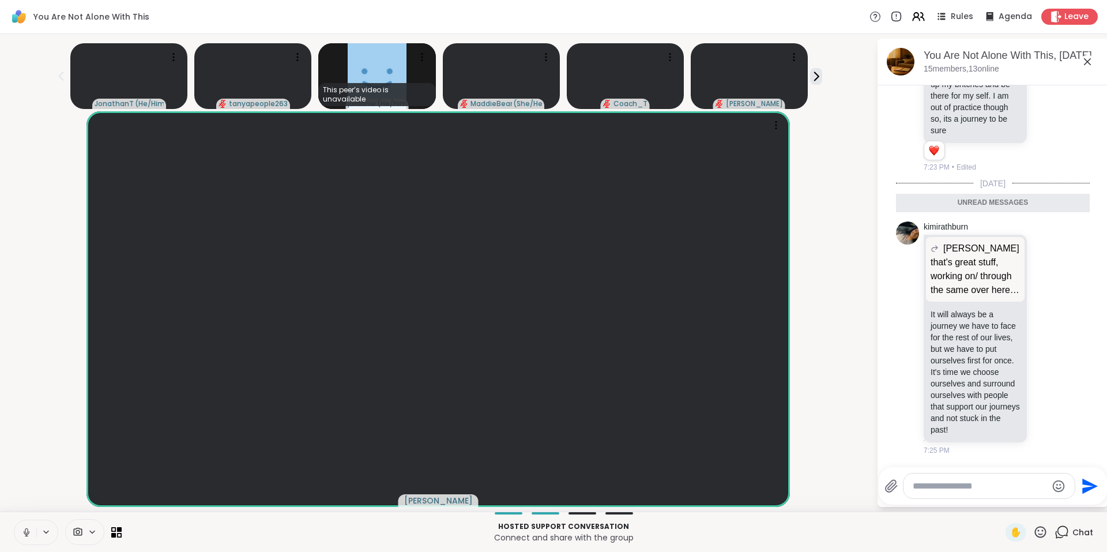
click at [1059, 527] on icon at bounding box center [1061, 532] width 14 height 14
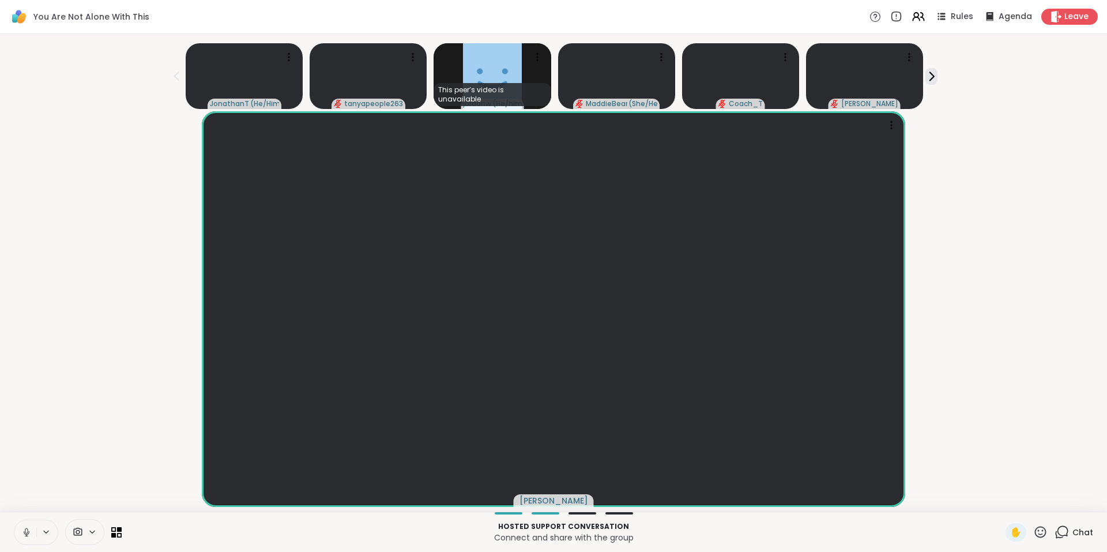
click at [1035, 530] on icon at bounding box center [1041, 532] width 12 height 12
click at [914, 13] on icon at bounding box center [916, 15] width 5 height 5
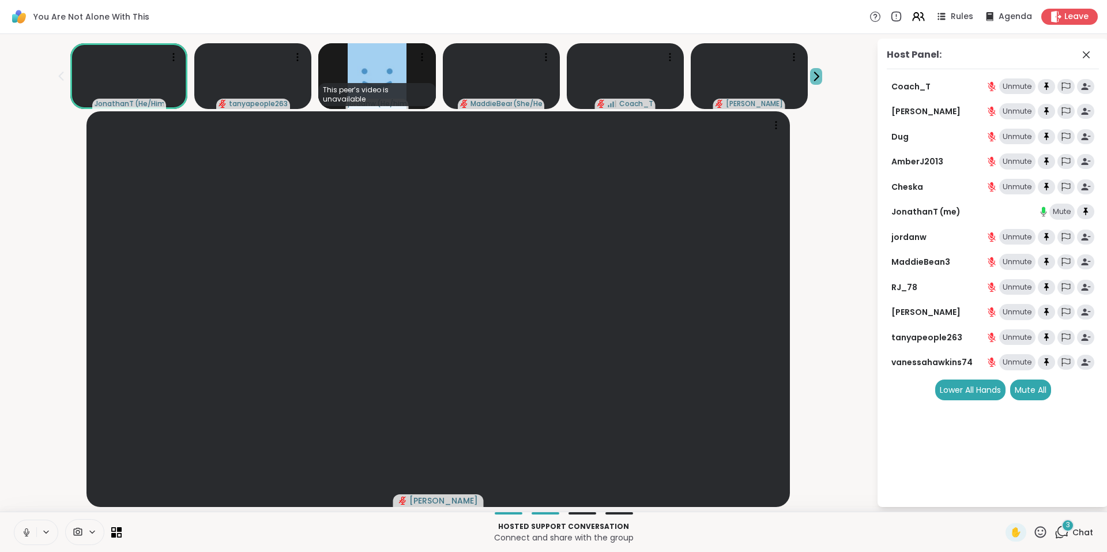
click at [810, 73] on icon at bounding box center [816, 76] width 12 height 12
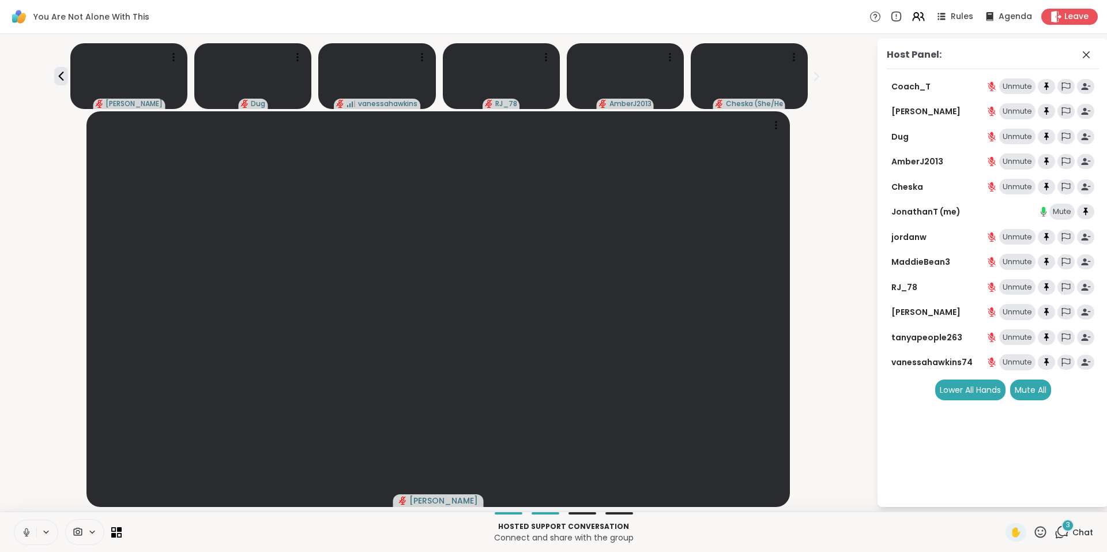
click at [1054, 525] on icon at bounding box center [1061, 532] width 14 height 14
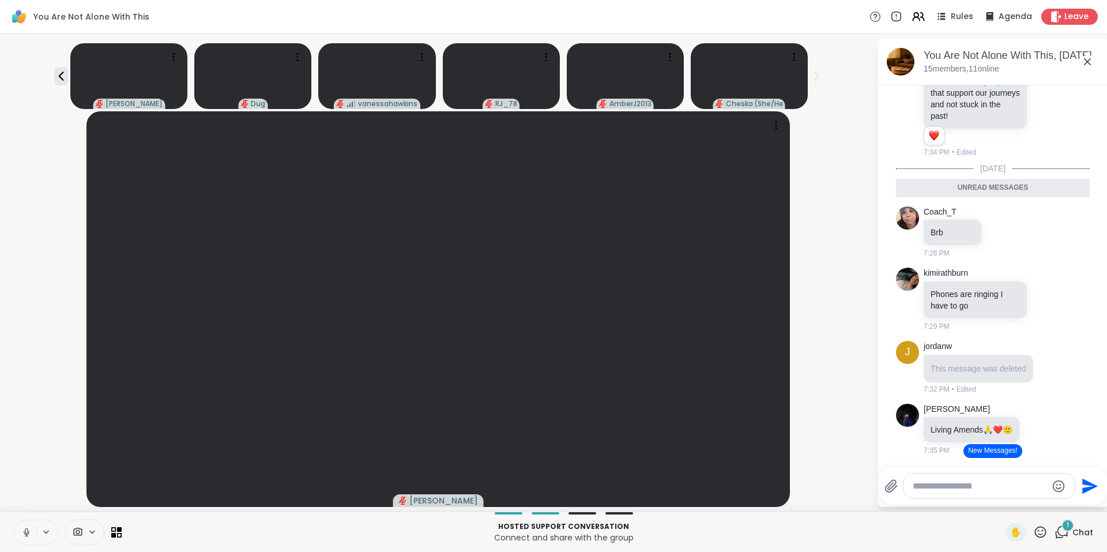
scroll to position [2837, 0]
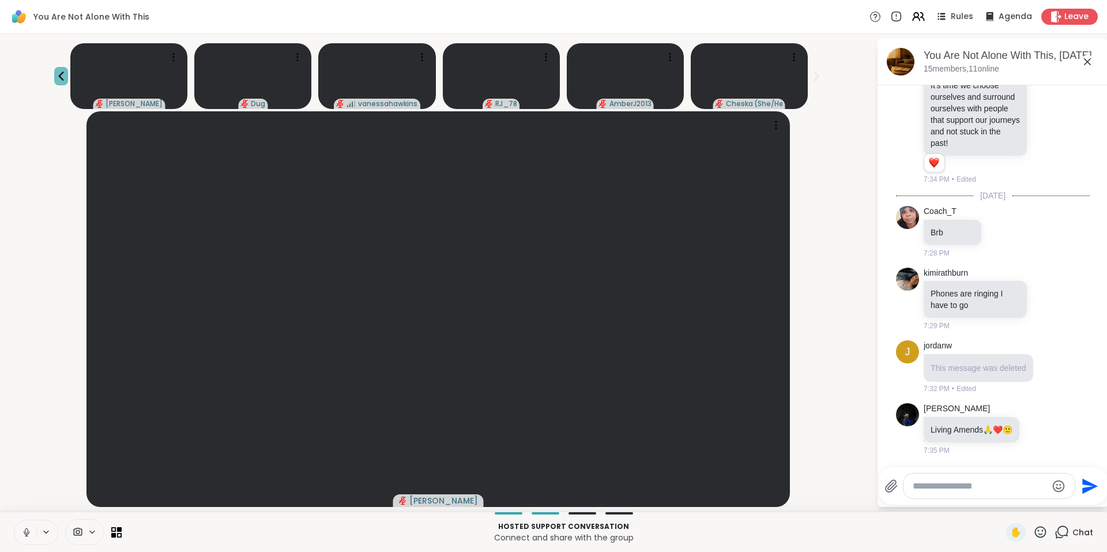
click at [68, 76] on icon at bounding box center [61, 76] width 14 height 14
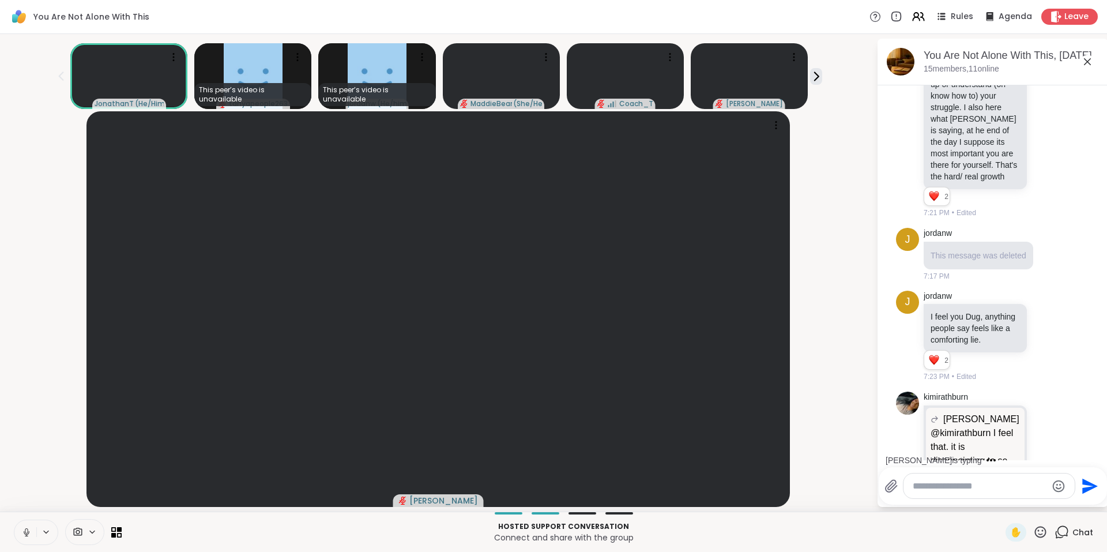
scroll to position [1491, 0]
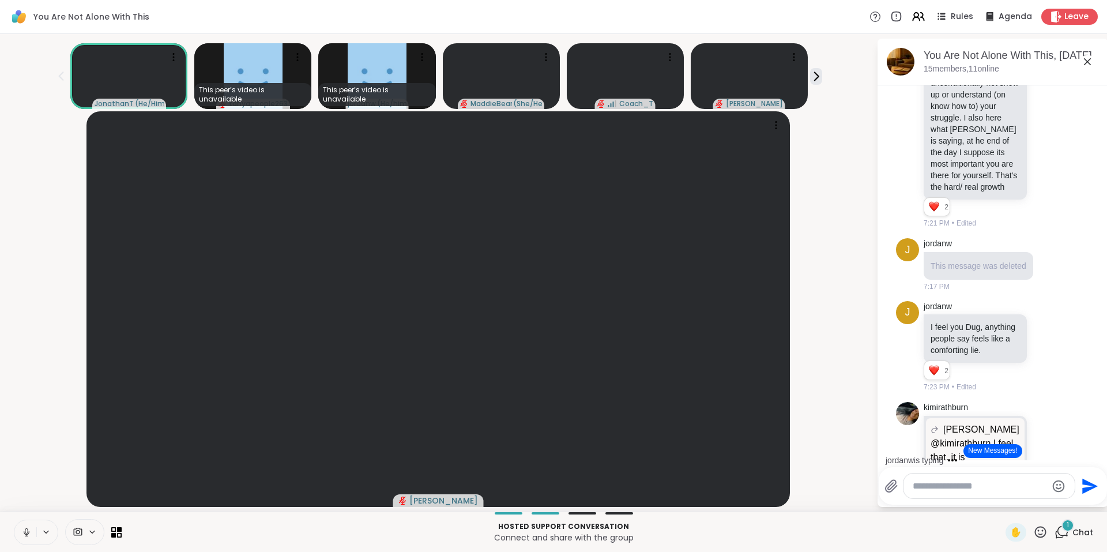
click at [998, 454] on button "New Messages!" at bounding box center [992, 451] width 58 height 14
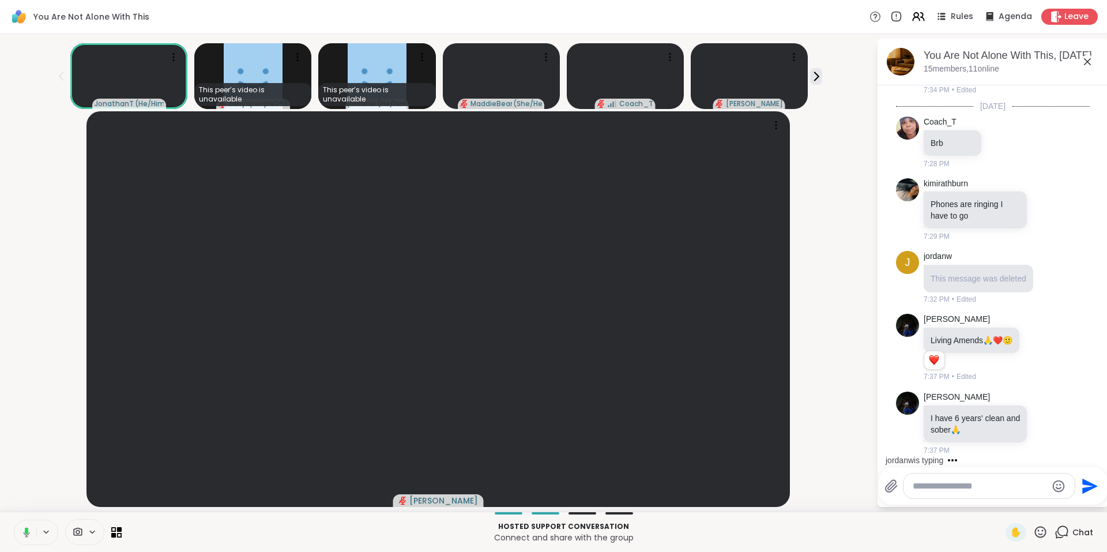
click at [1033, 531] on icon at bounding box center [1040, 532] width 14 height 14
click at [1051, 503] on span "🌟" at bounding box center [1057, 502] width 12 height 14
click at [1033, 530] on icon at bounding box center [1040, 532] width 14 height 14
click at [1001, 499] on span "❤️" at bounding box center [1007, 502] width 12 height 14
click at [1043, 421] on icon at bounding box center [1047, 422] width 9 height 9
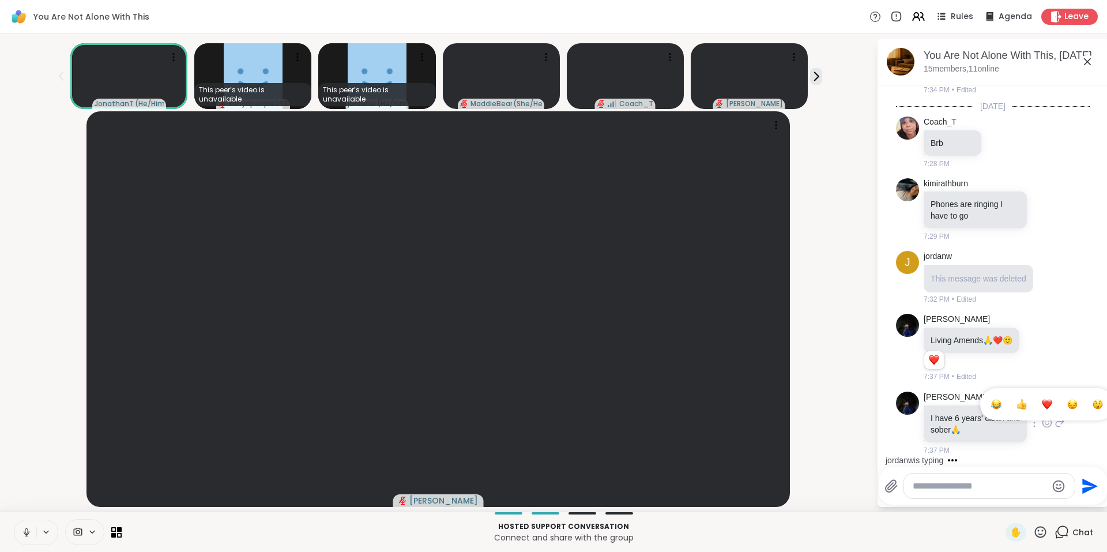
click at [1042, 406] on div "Select Reaction: Heart" at bounding box center [1047, 404] width 10 height 10
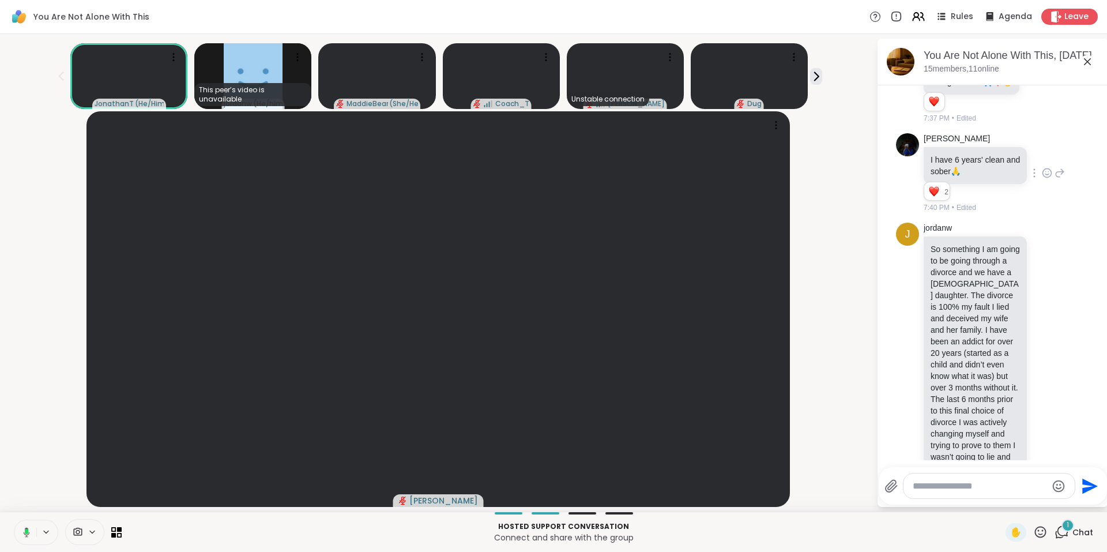
scroll to position [3454, 0]
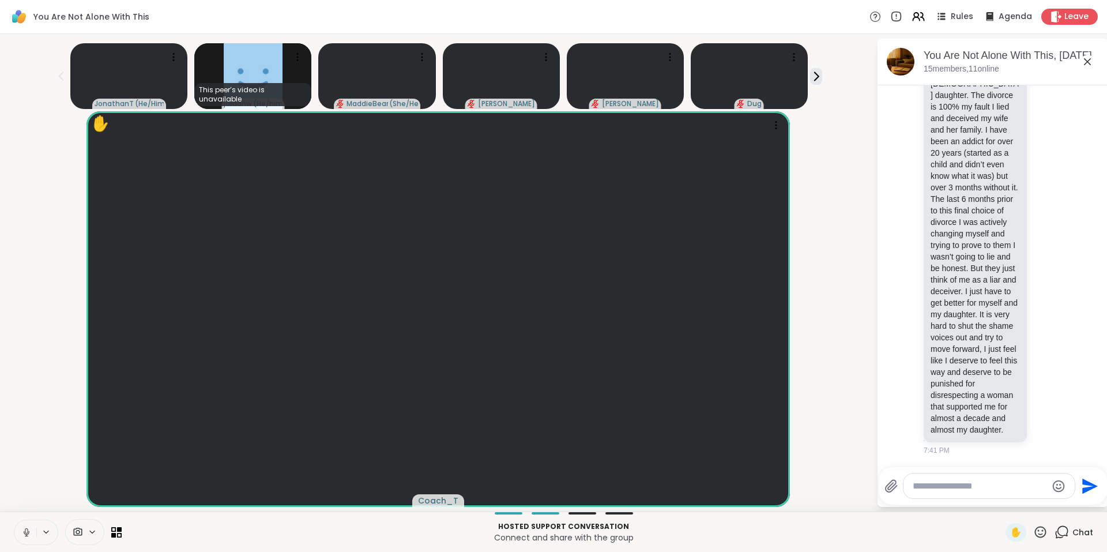
click at [1084, 59] on icon at bounding box center [1087, 62] width 14 height 14
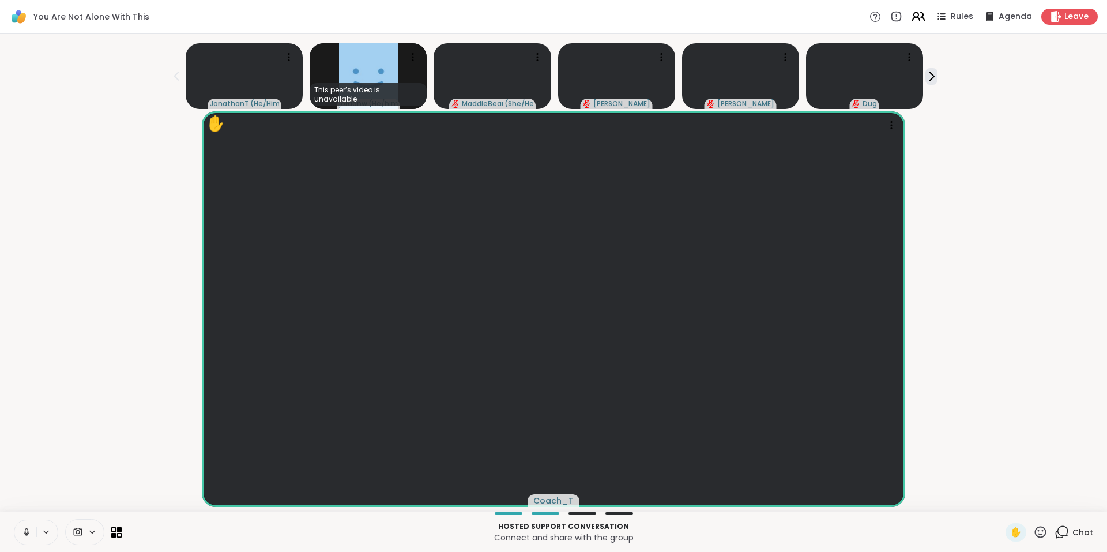
click at [911, 14] on icon at bounding box center [918, 16] width 14 height 14
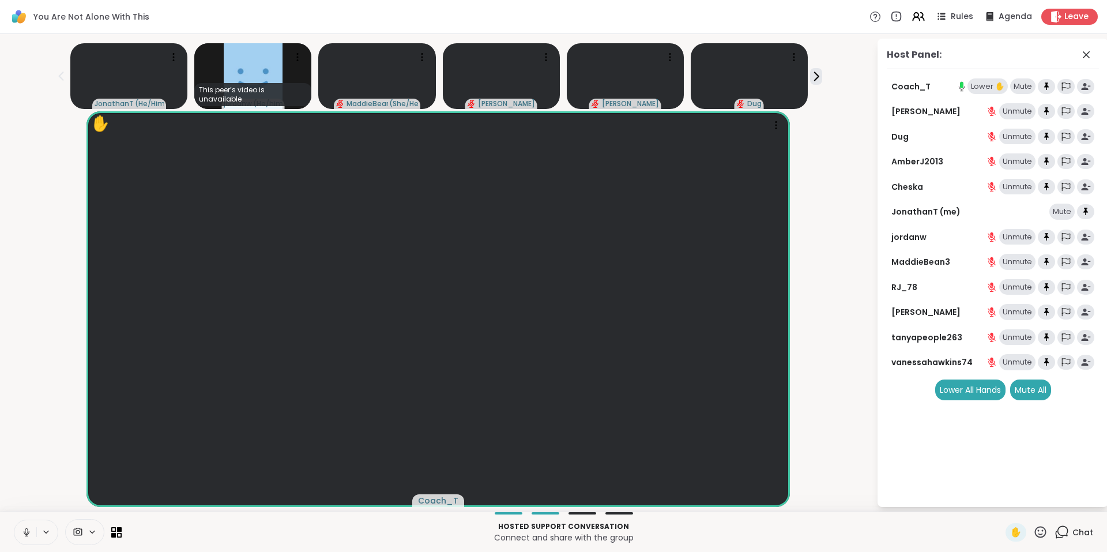
click at [970, 92] on div "Lower ✋" at bounding box center [987, 86] width 40 height 16
click at [1089, 52] on icon at bounding box center [1086, 55] width 14 height 14
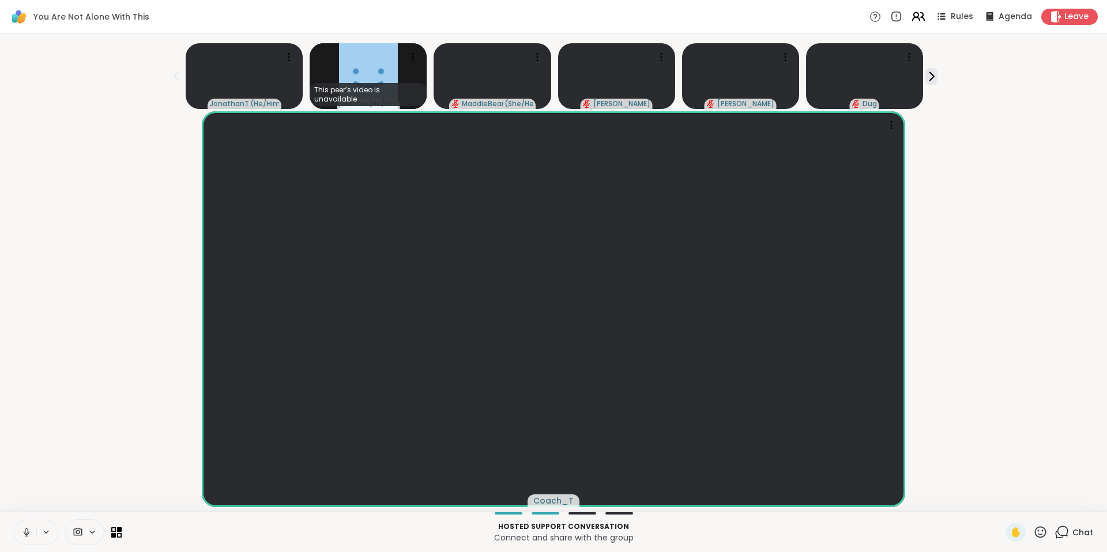
click at [911, 12] on icon at bounding box center [918, 16] width 14 height 14
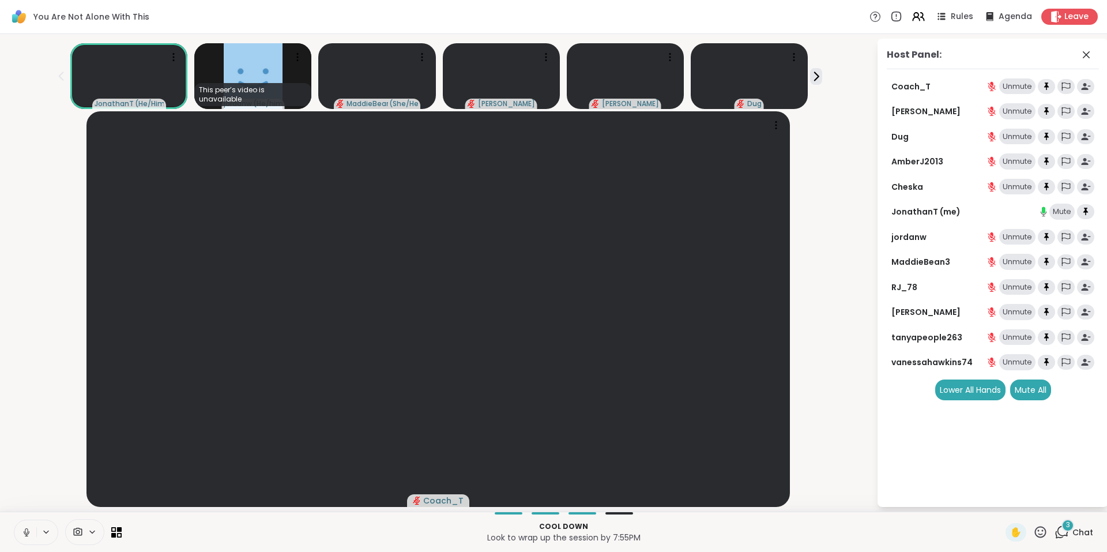
click at [1014, 160] on div "Unmute" at bounding box center [1017, 161] width 36 height 16
